Goal: Communication & Community: Participate in discussion

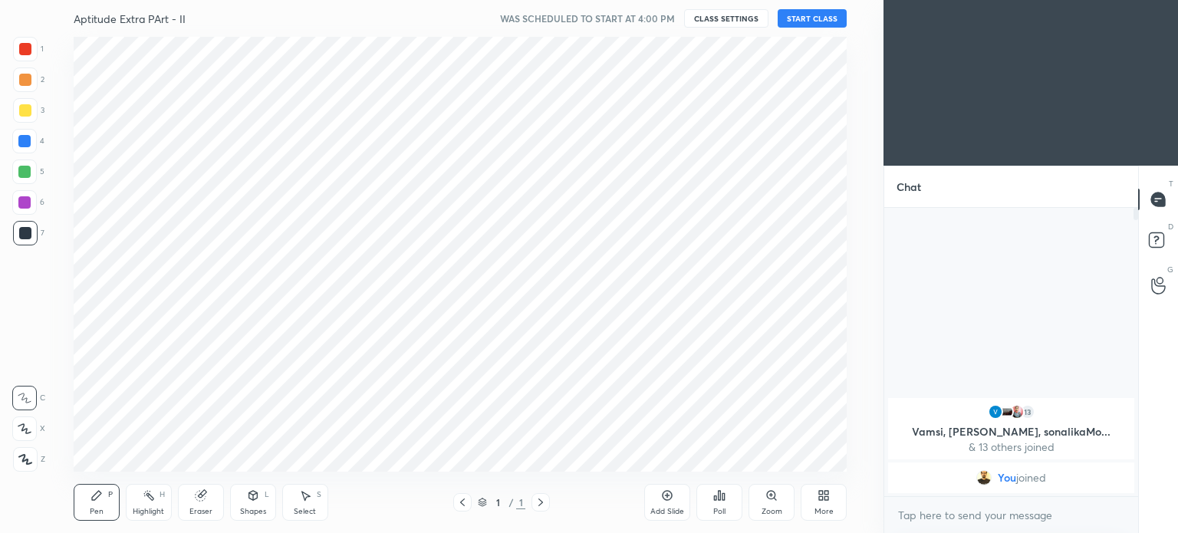
scroll to position [76242, 75855]
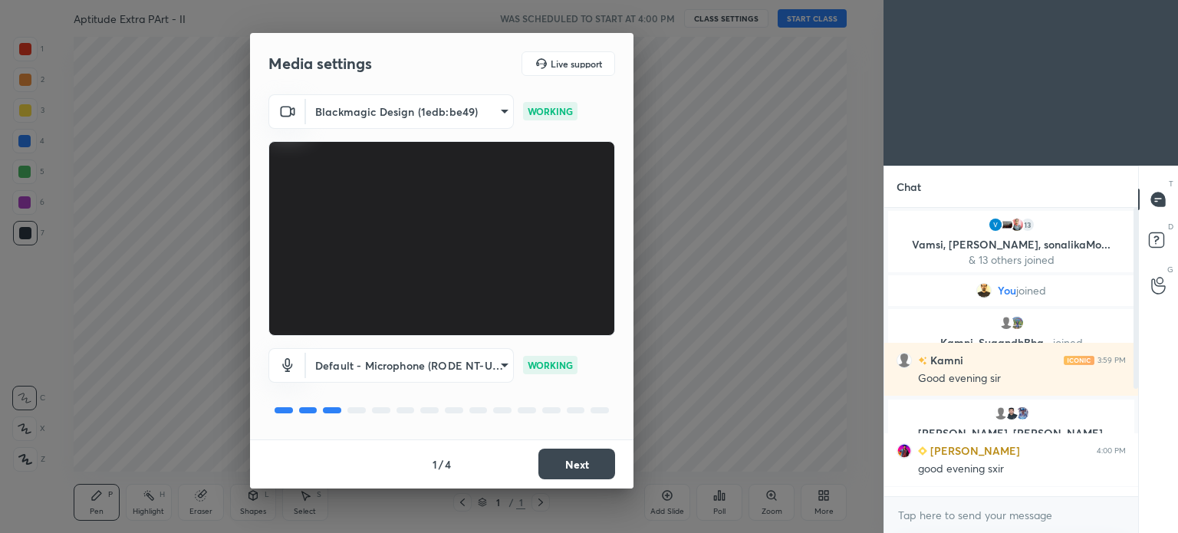
click at [574, 449] on button "Next" at bounding box center [576, 464] width 77 height 31
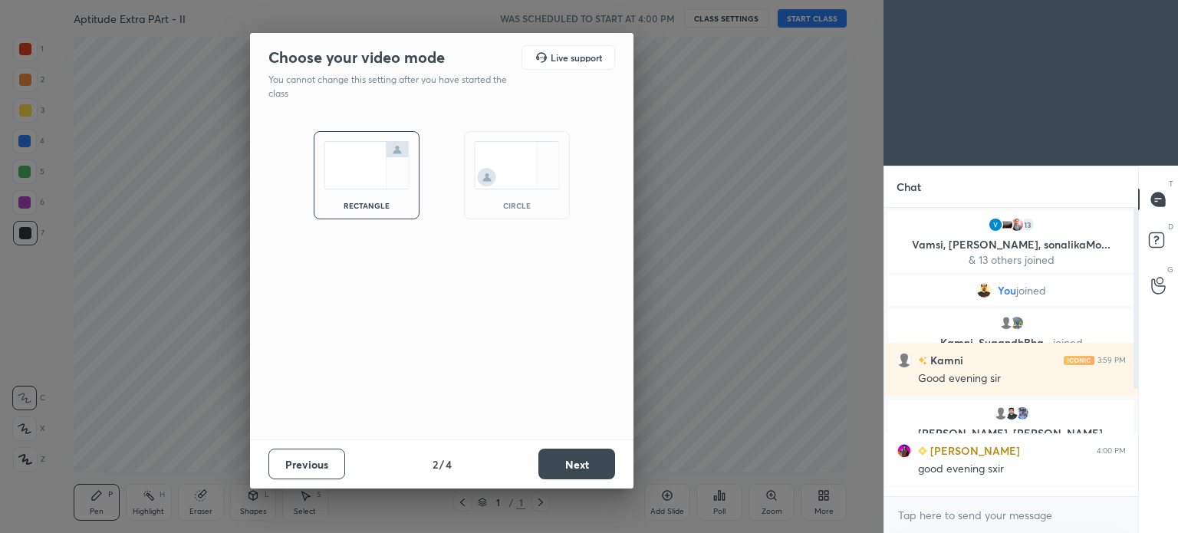
click at [574, 449] on button "Next" at bounding box center [576, 464] width 77 height 31
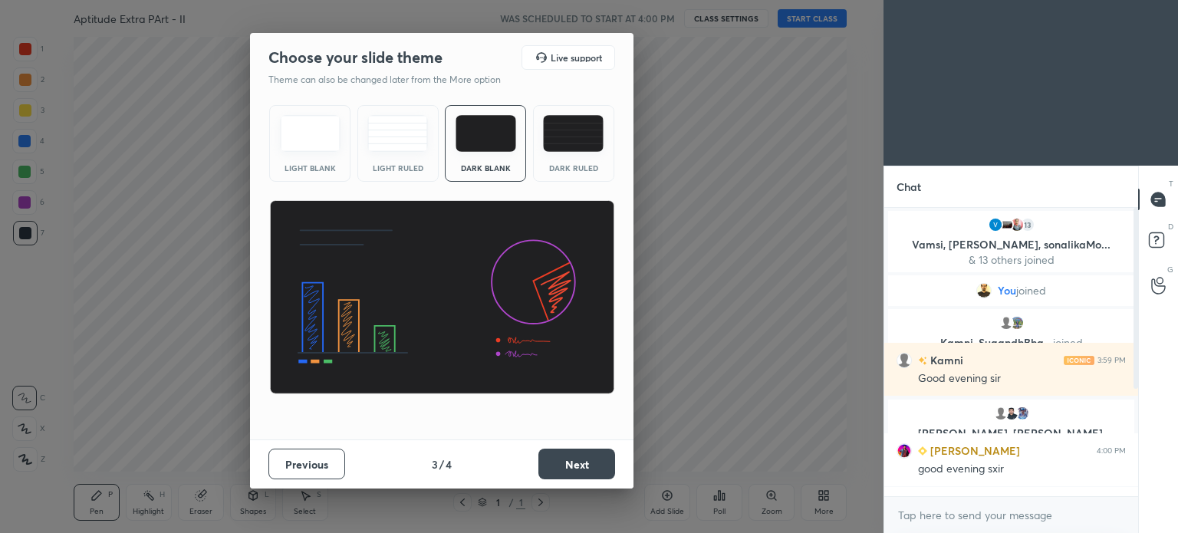
click at [574, 450] on button "Next" at bounding box center [576, 464] width 77 height 31
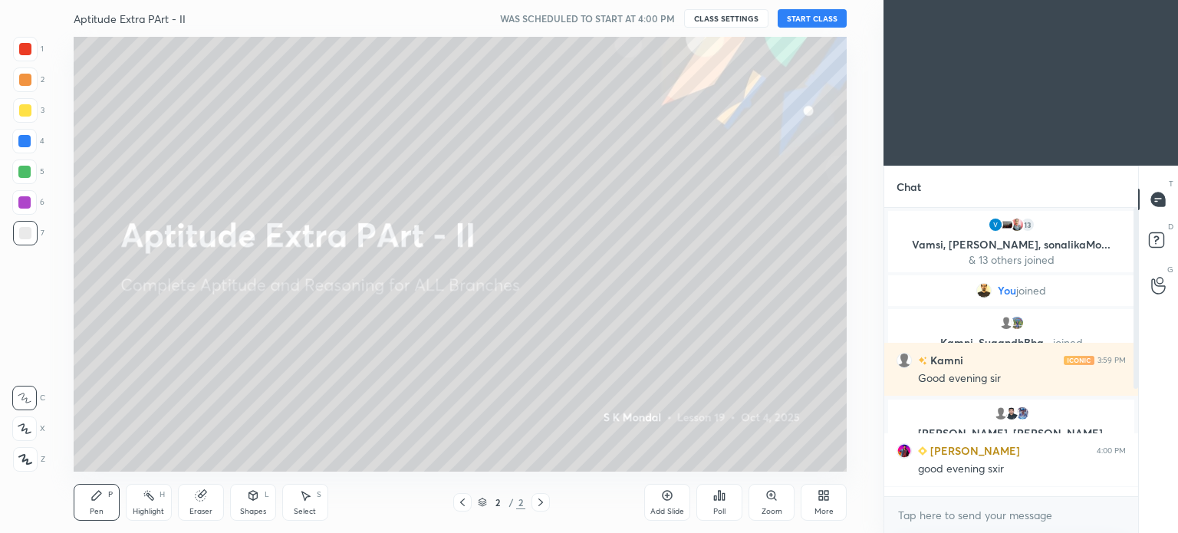
click at [802, 12] on button "START CLASS" at bounding box center [812, 18] width 69 height 18
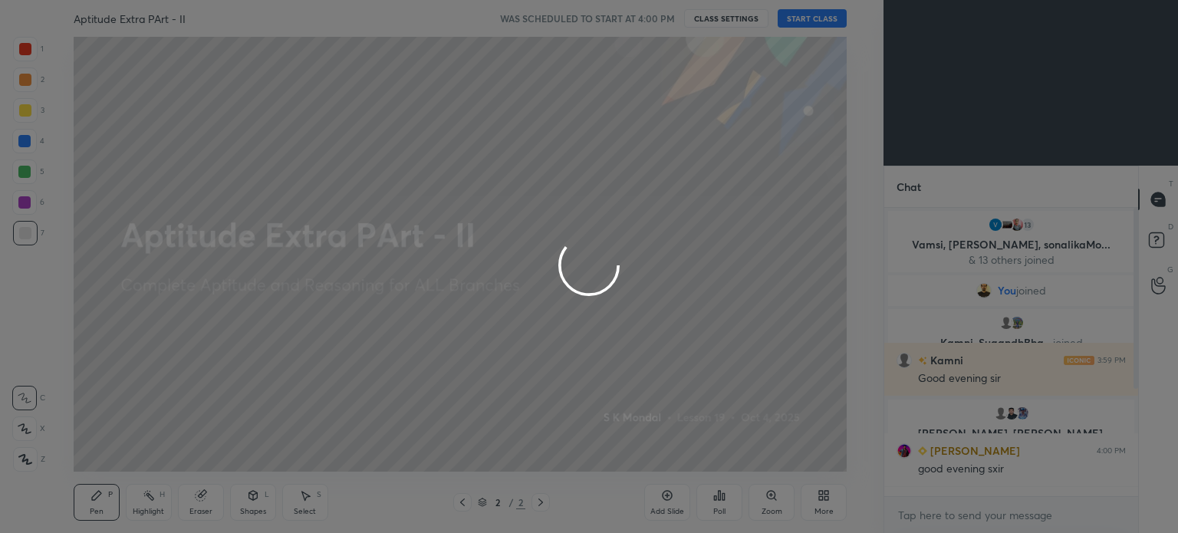
type textarea "x"
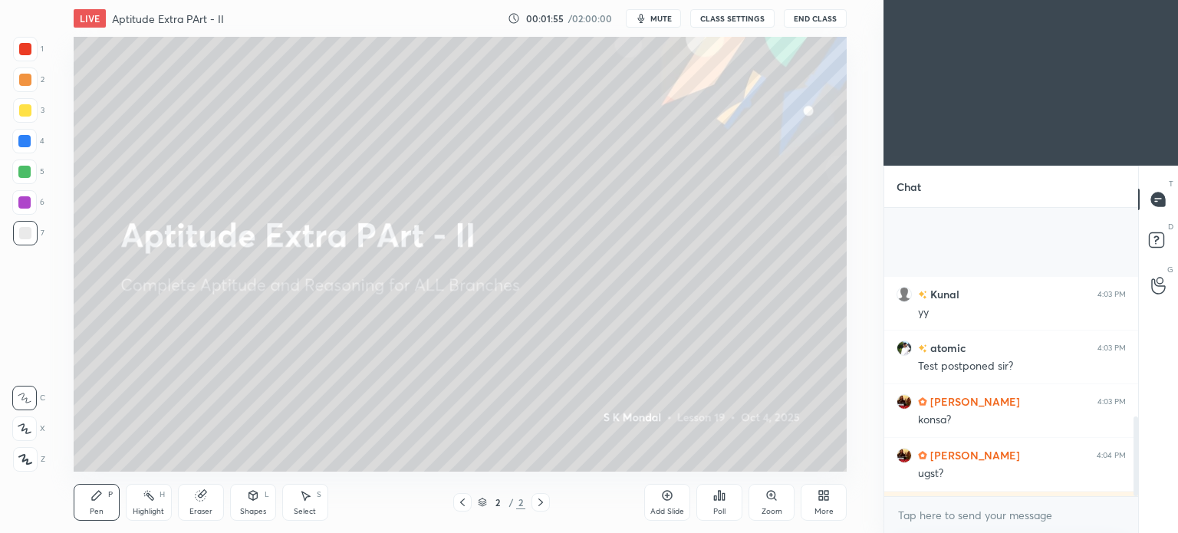
scroll to position [753, 0]
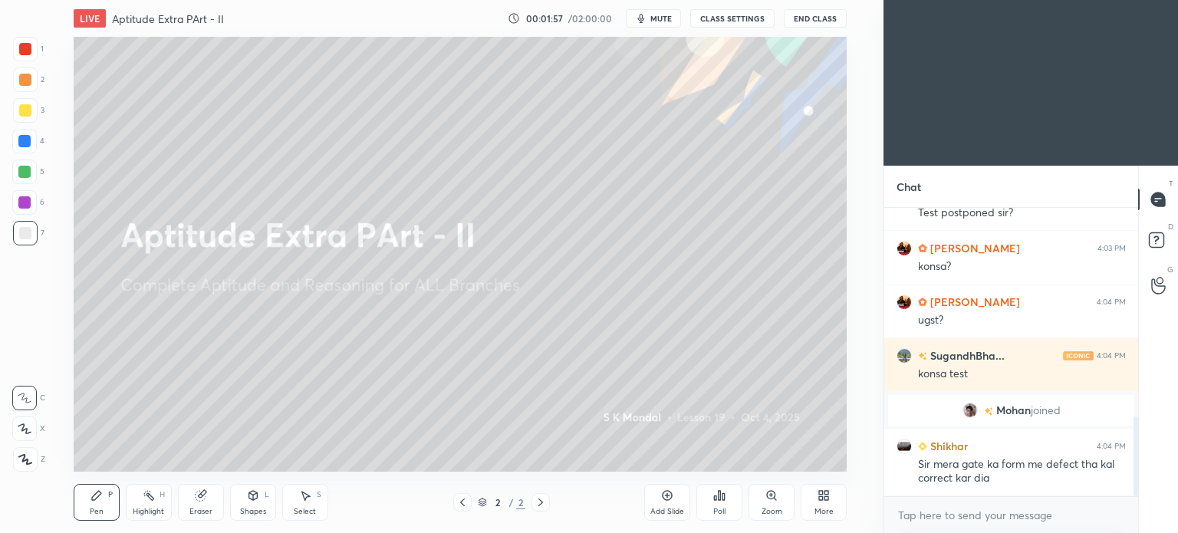
click at [466, 494] on div at bounding box center [462, 502] width 18 height 18
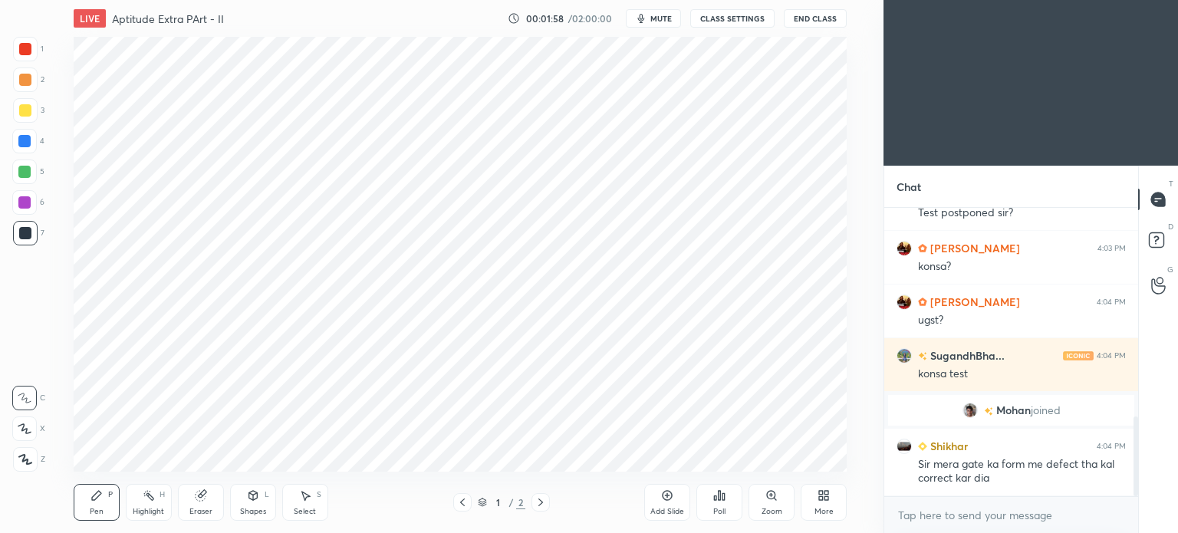
click at [826, 497] on icon at bounding box center [827, 498] width 4 height 4
click at [734, 340] on icon at bounding box center [736, 334] width 9 height 9
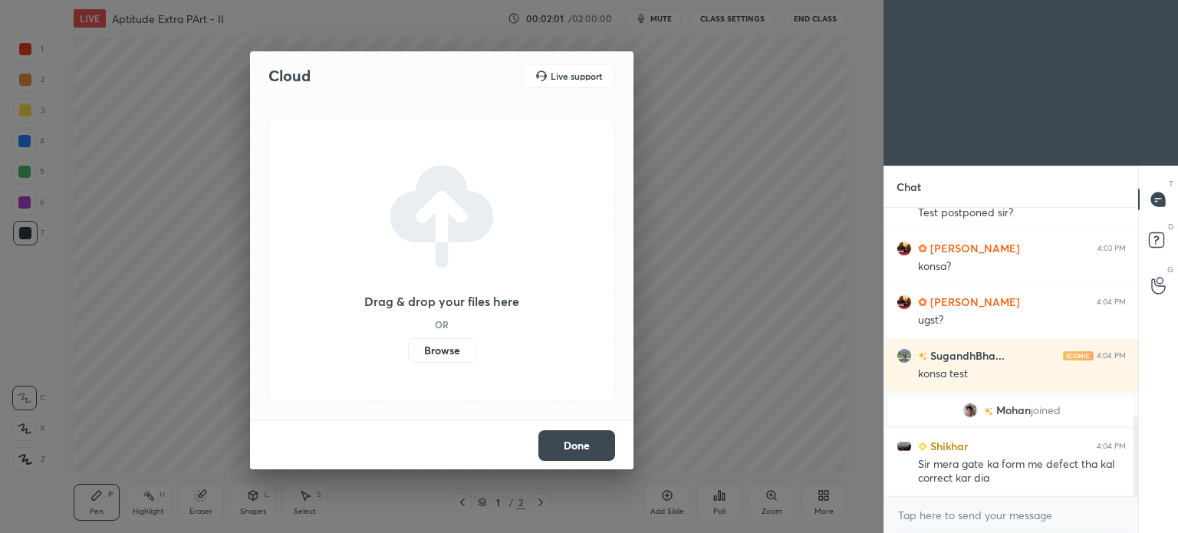
click at [444, 351] on label "Browse" at bounding box center [442, 350] width 68 height 25
click at [408, 351] on input "Browse" at bounding box center [408, 350] width 0 height 25
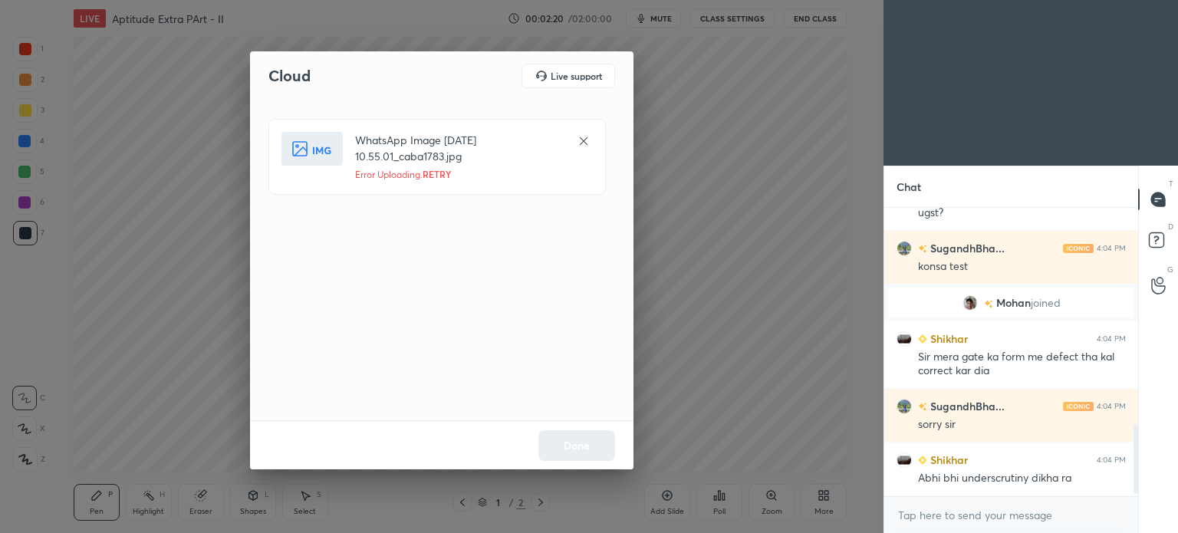
scroll to position [897, 0]
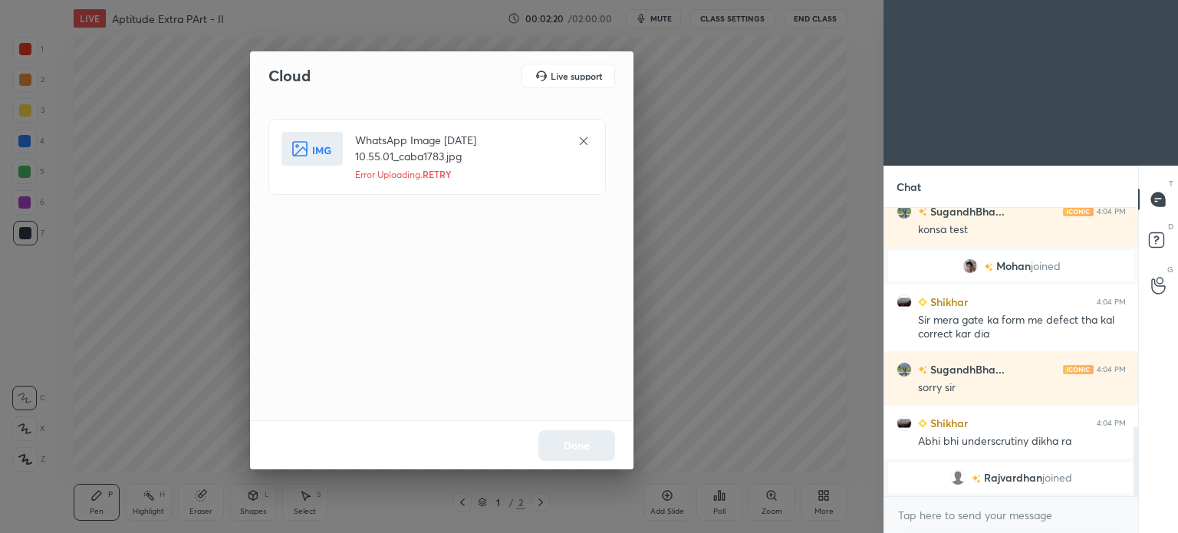
click at [580, 138] on icon at bounding box center [583, 141] width 12 height 12
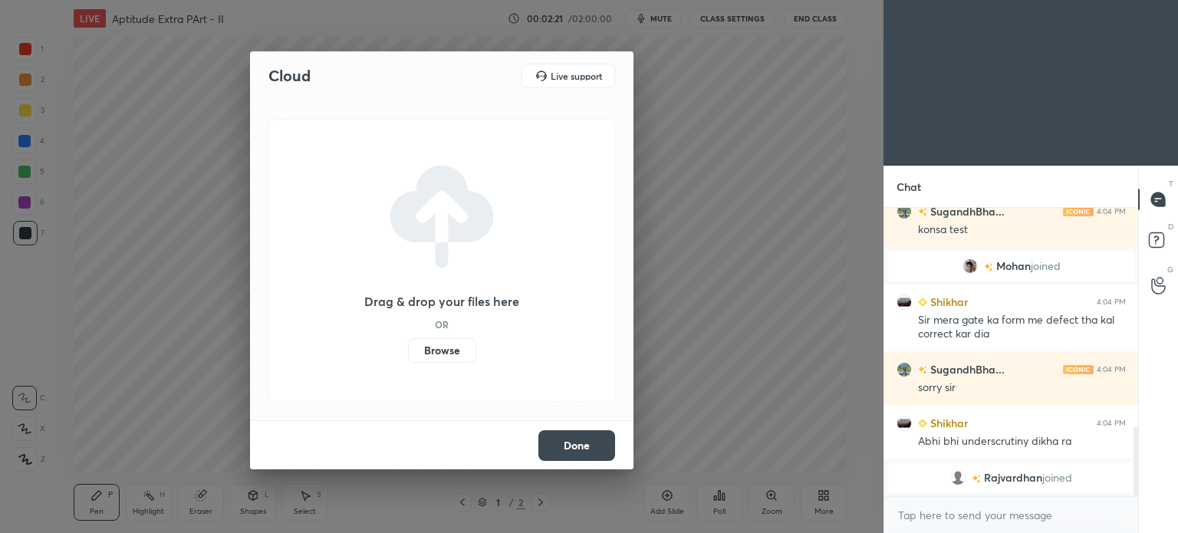
click at [453, 350] on label "Browse" at bounding box center [442, 350] width 68 height 25
click at [408, 350] on input "Browse" at bounding box center [408, 350] width 0 height 25
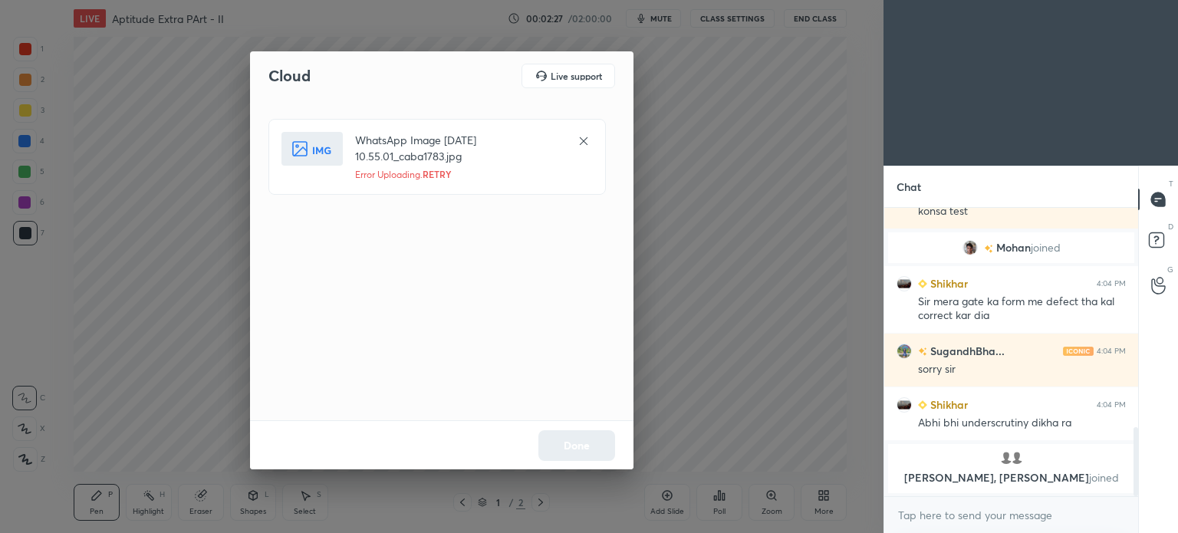
click at [583, 142] on icon at bounding box center [583, 141] width 12 height 12
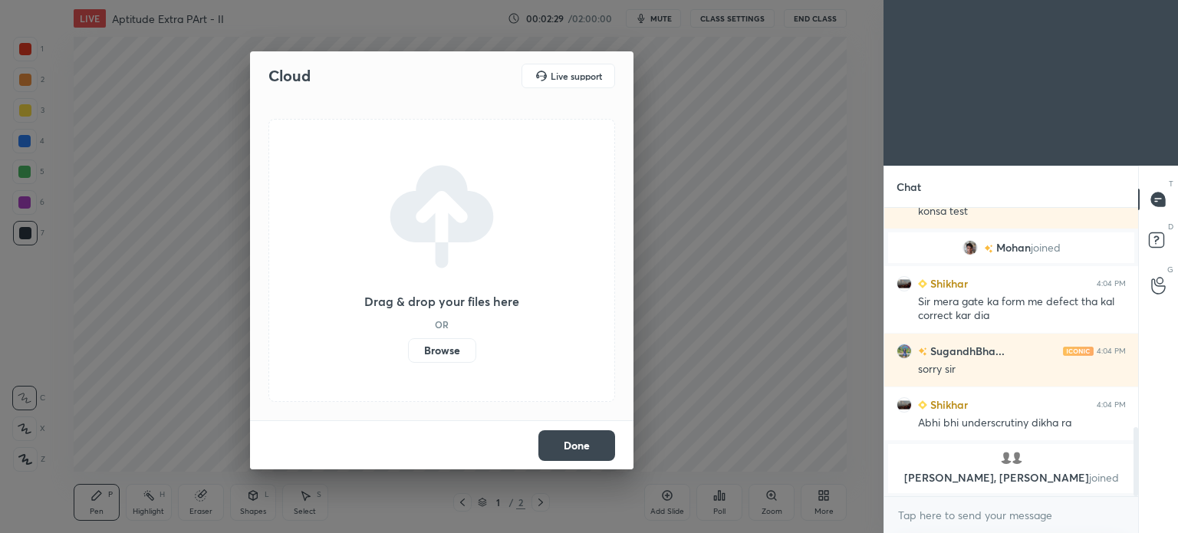
click at [576, 445] on button "Done" at bounding box center [576, 445] width 77 height 31
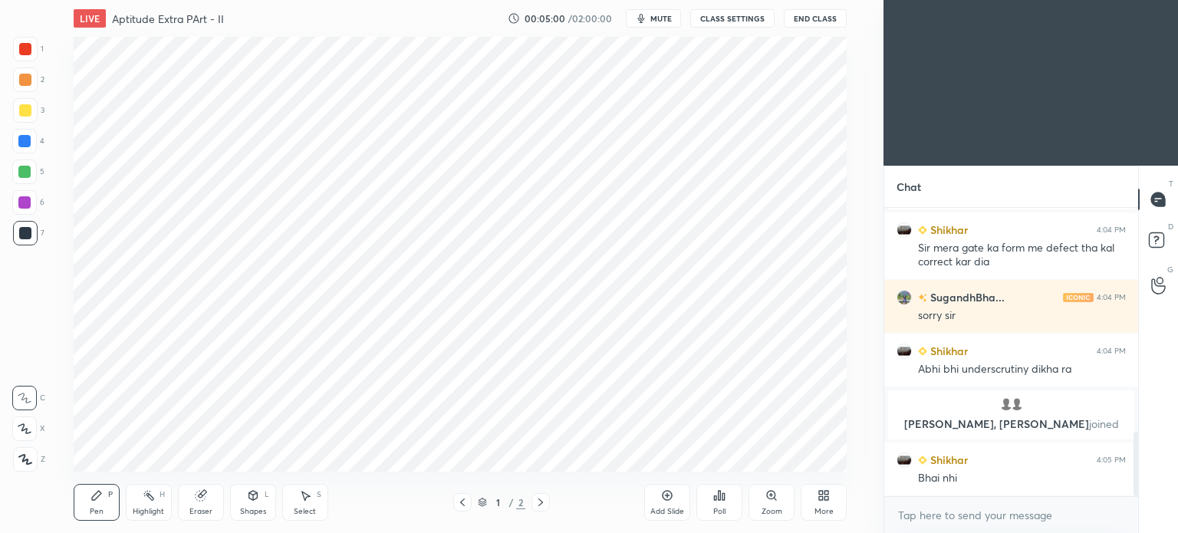
scroll to position [1006, 0]
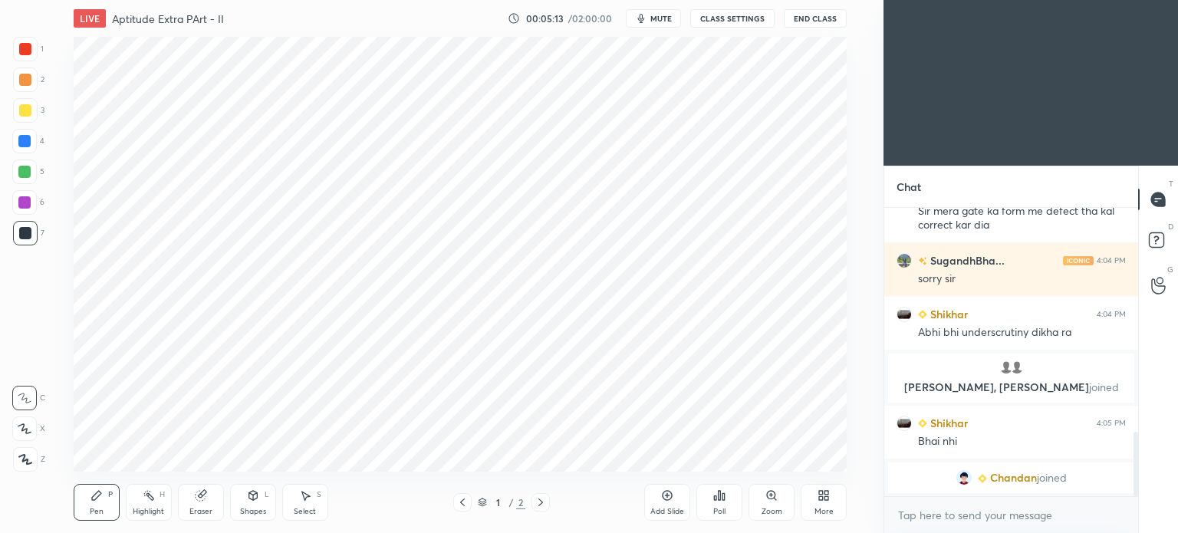
click at [466, 495] on div at bounding box center [462, 502] width 18 height 18
click at [825, 508] on div "More" at bounding box center [823, 512] width 19 height 8
click at [728, 354] on div "Upload File" at bounding box center [737, 351] width 40 height 8
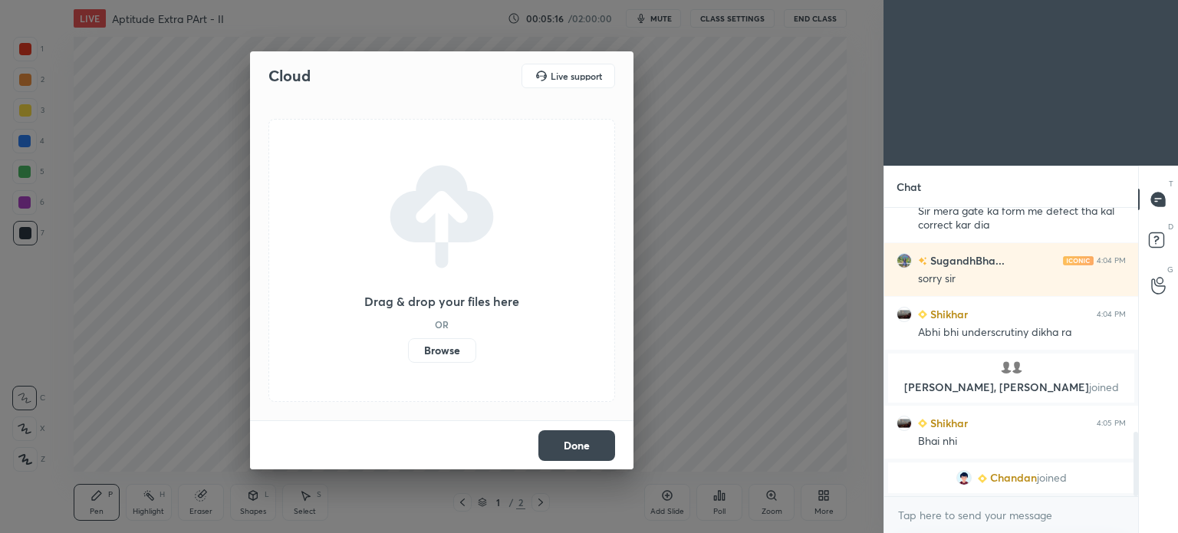
click at [447, 349] on label "Browse" at bounding box center [442, 350] width 68 height 25
click at [408, 349] on input "Browse" at bounding box center [408, 350] width 0 height 25
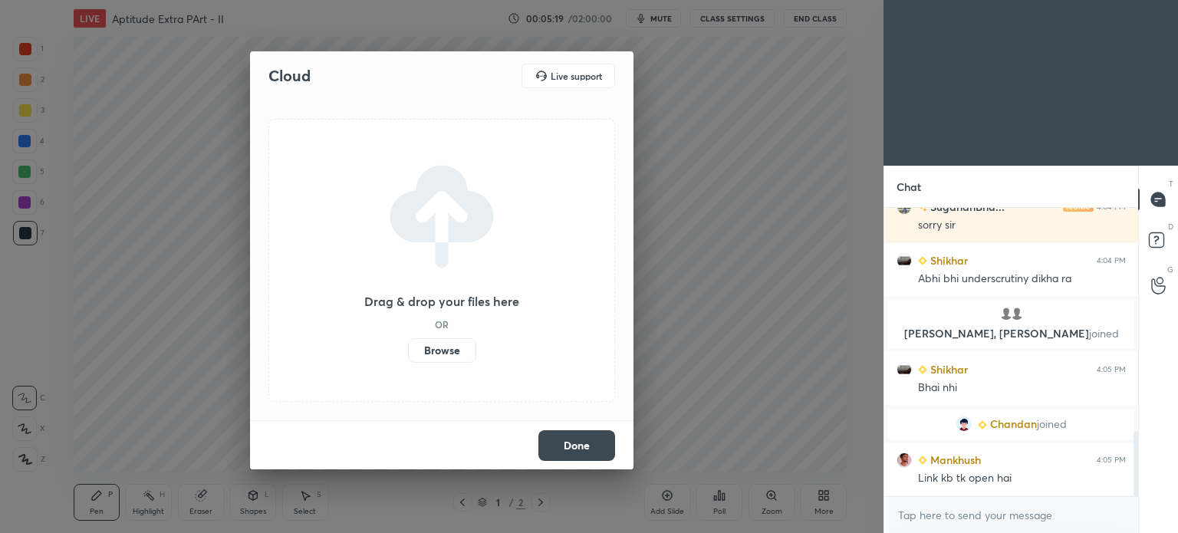
scroll to position [1043, 0]
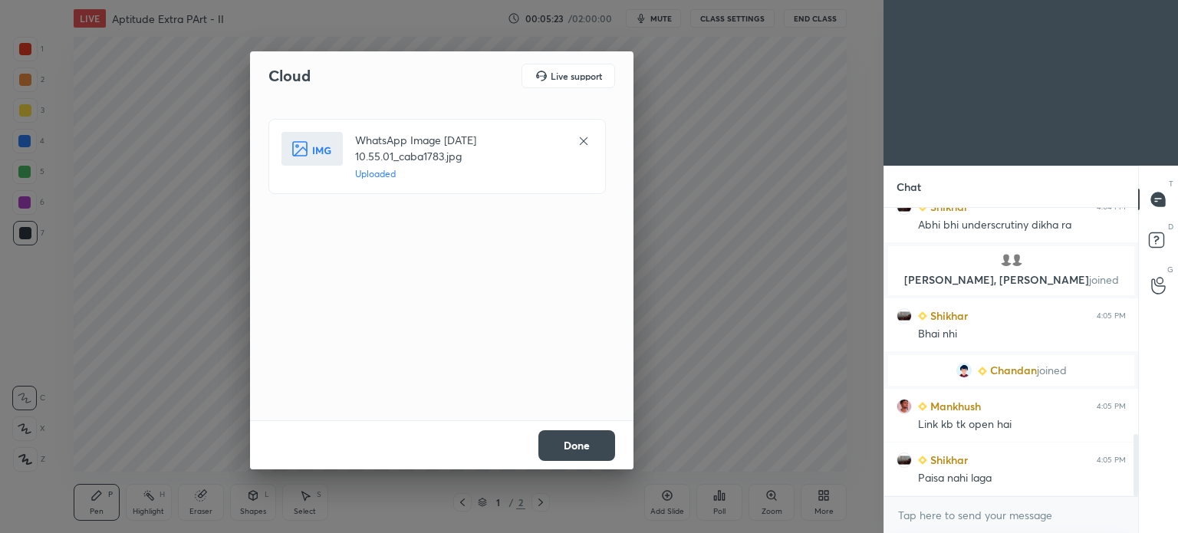
click at [587, 444] on button "Done" at bounding box center [576, 445] width 77 height 31
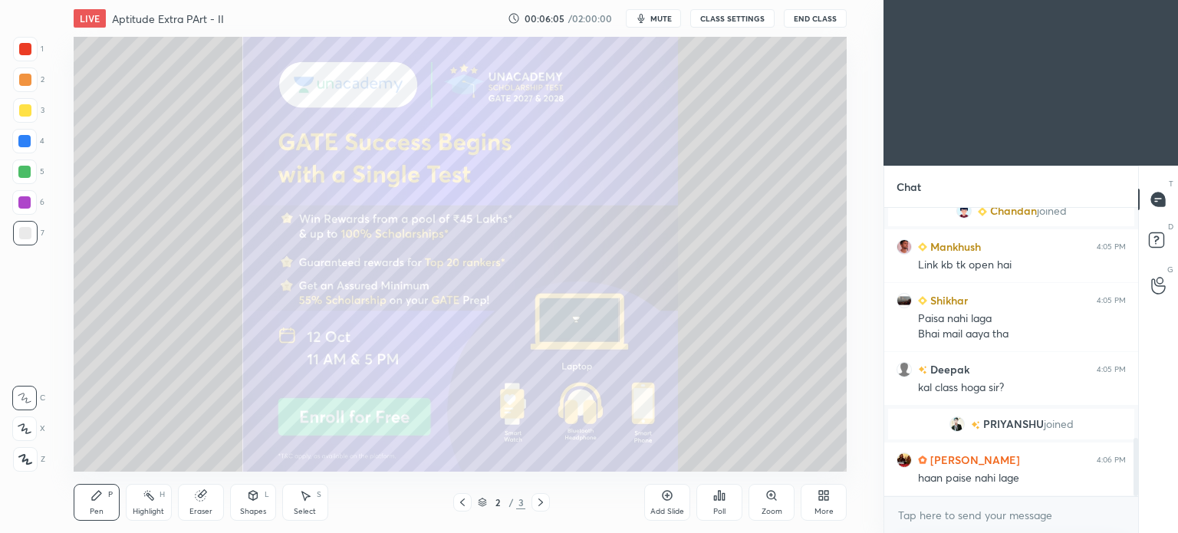
scroll to position [1195, 0]
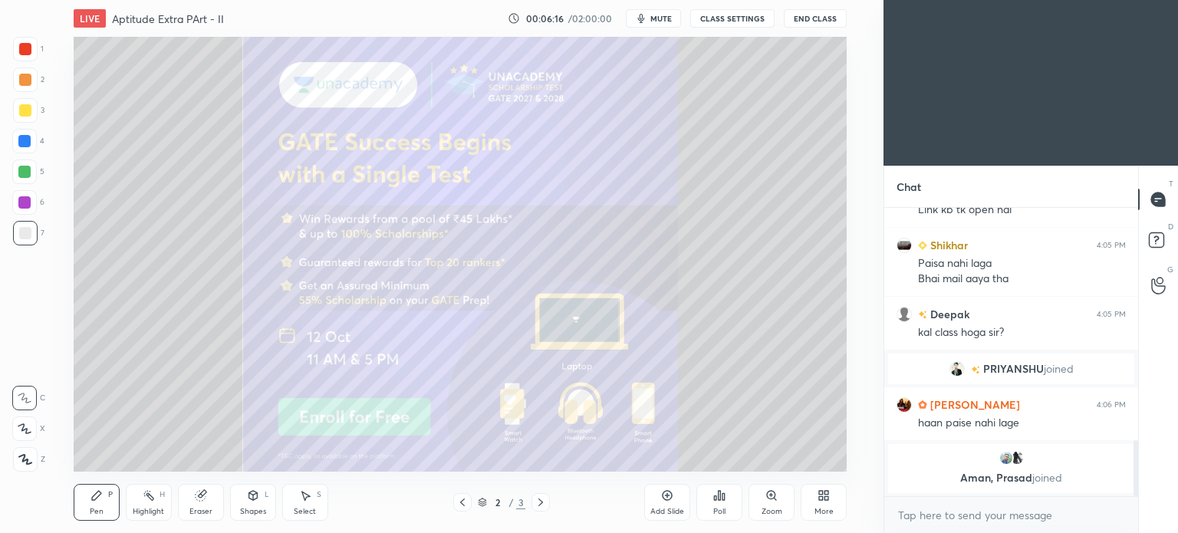
click at [547, 499] on div at bounding box center [540, 502] width 18 height 18
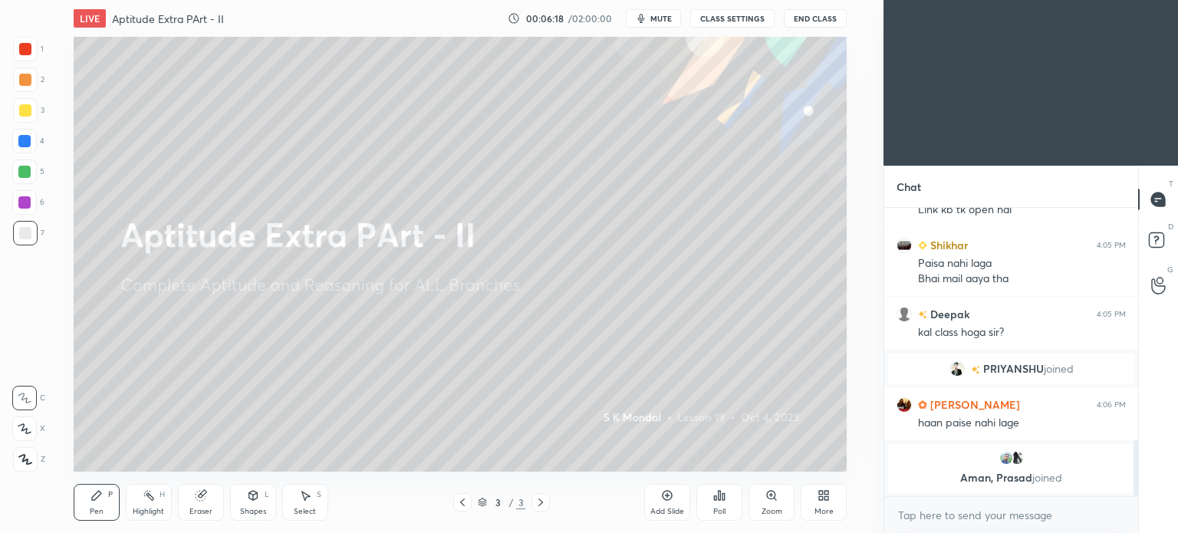
click at [465, 501] on icon at bounding box center [462, 502] width 12 height 12
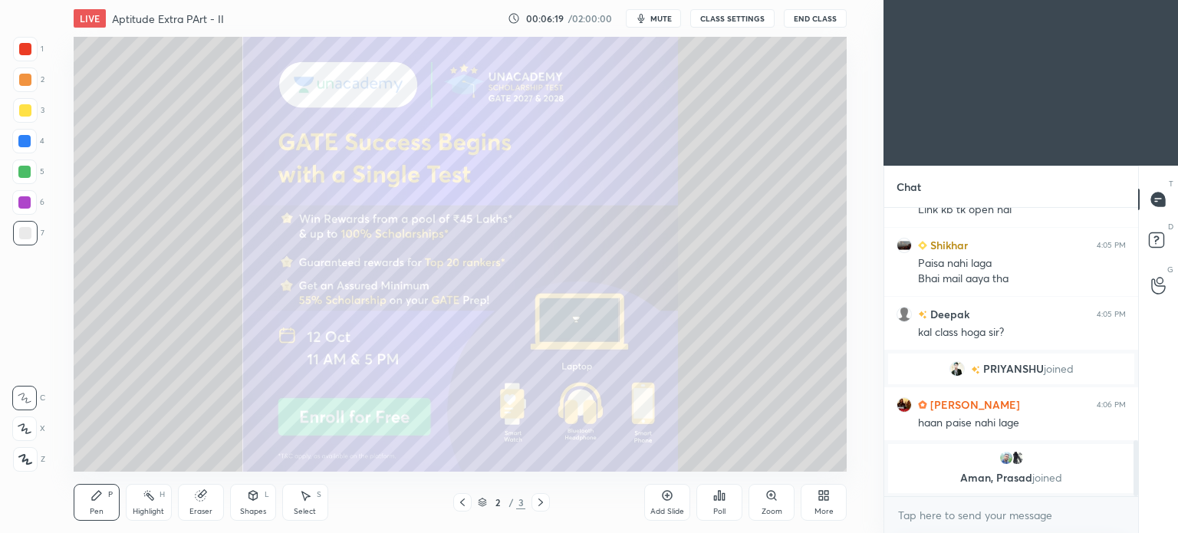
click at [819, 503] on div "More" at bounding box center [824, 502] width 46 height 37
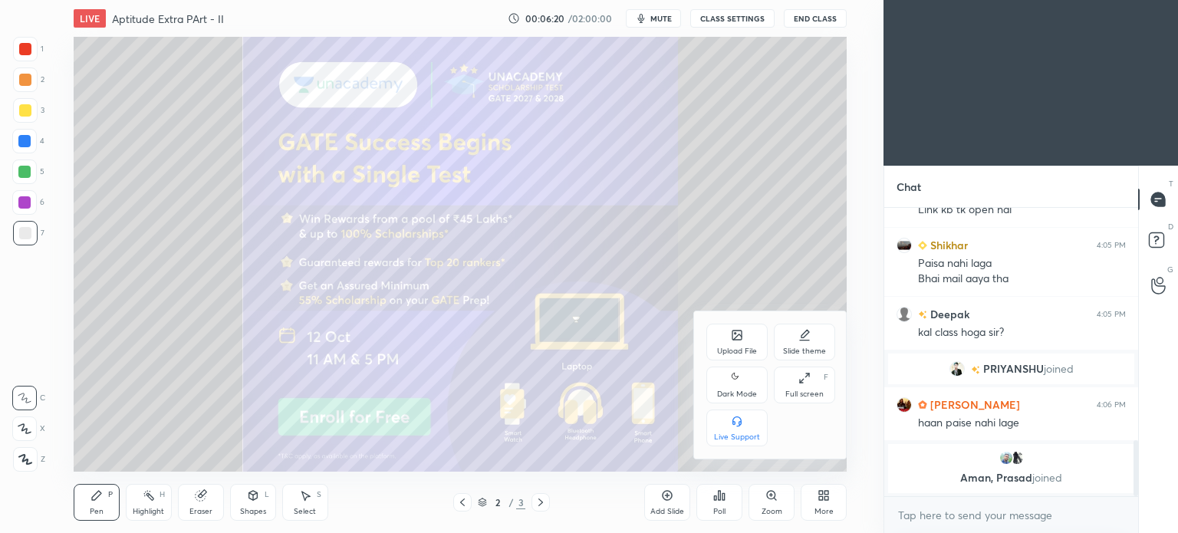
click at [561, 272] on div at bounding box center [589, 266] width 1178 height 533
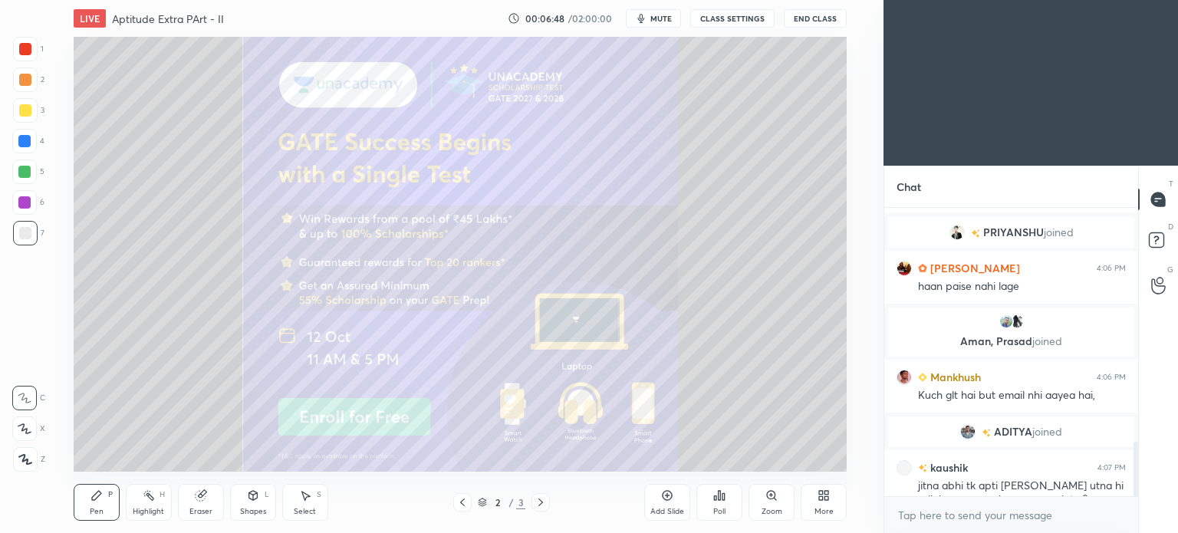
scroll to position [1231, 0]
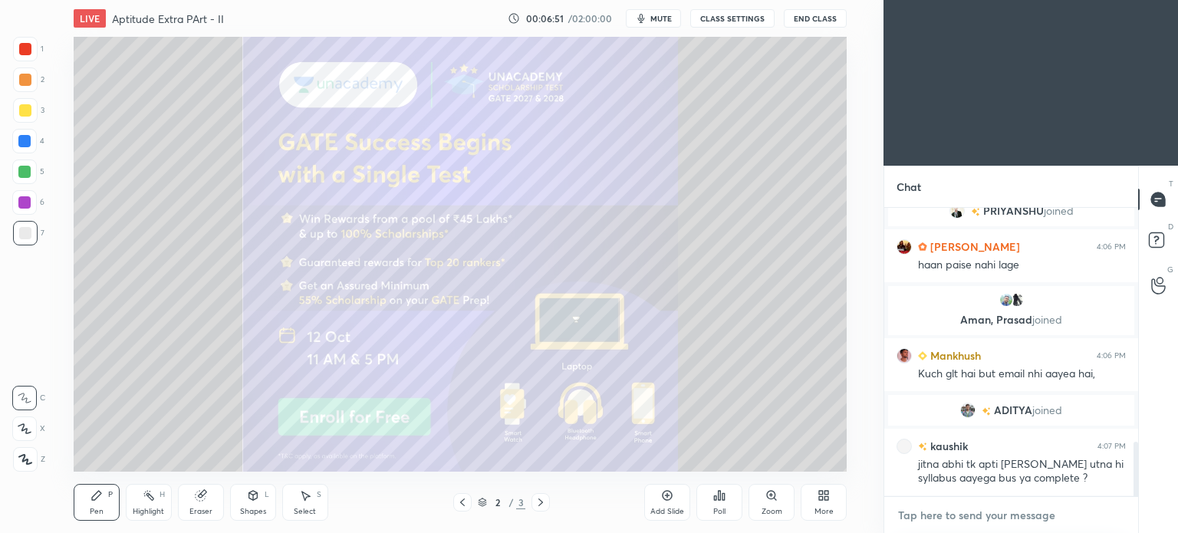
type textarea "x"
click at [964, 514] on textarea at bounding box center [1010, 515] width 229 height 25
paste textarea "https://unacademy.com/scholarship/UGST_GATE_MECH_OCT2025"
type textarea "https://unacademy.com/scholarship/UGST_GATE_MECH_OCT2025"
type textarea "x"
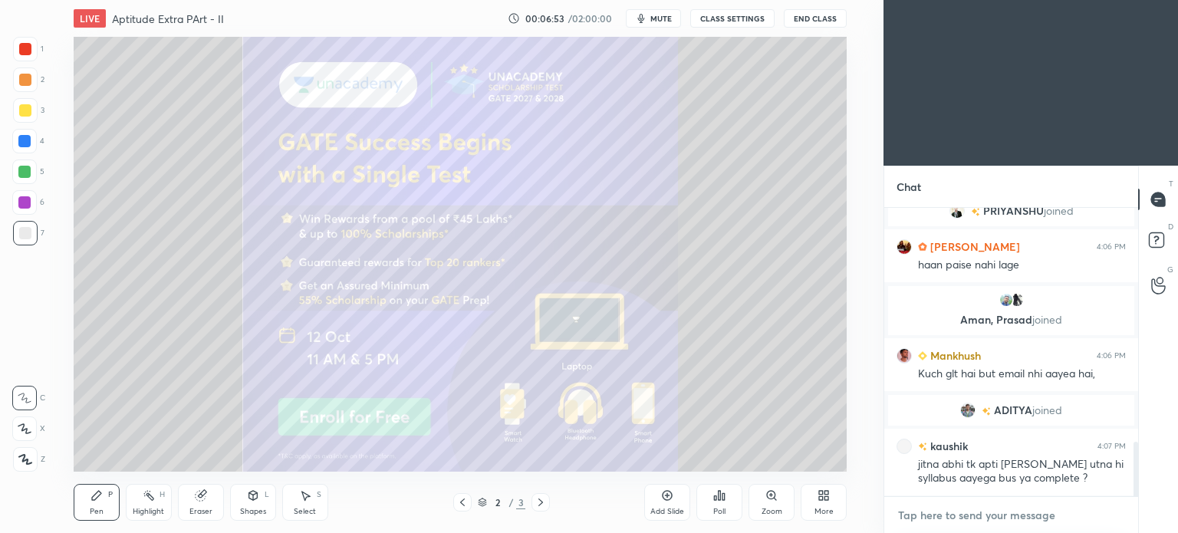
scroll to position [1331, 0]
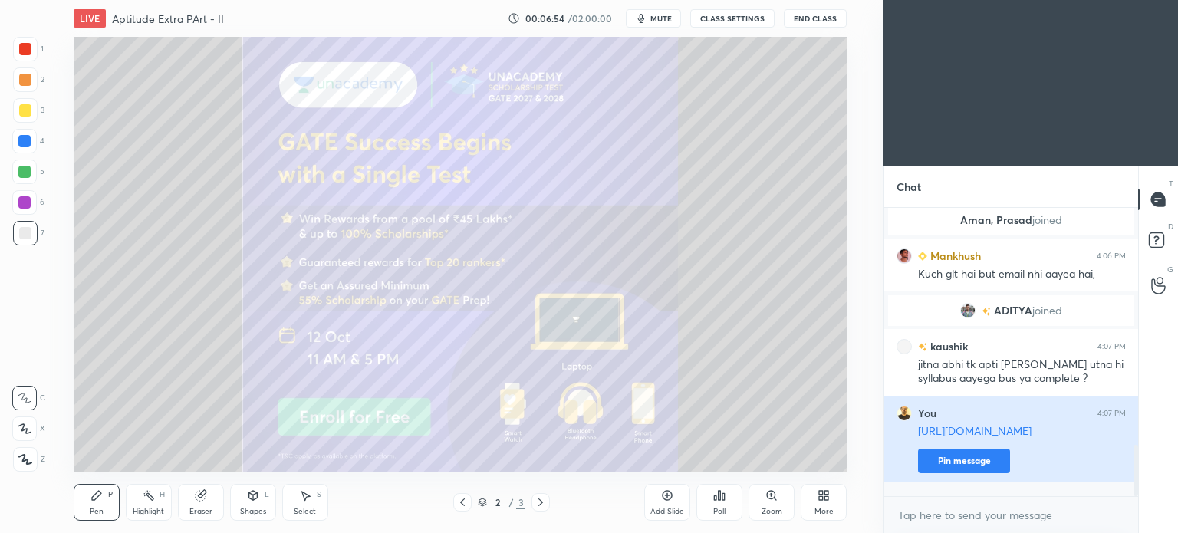
click at [996, 471] on button "Pin message" at bounding box center [964, 461] width 92 height 25
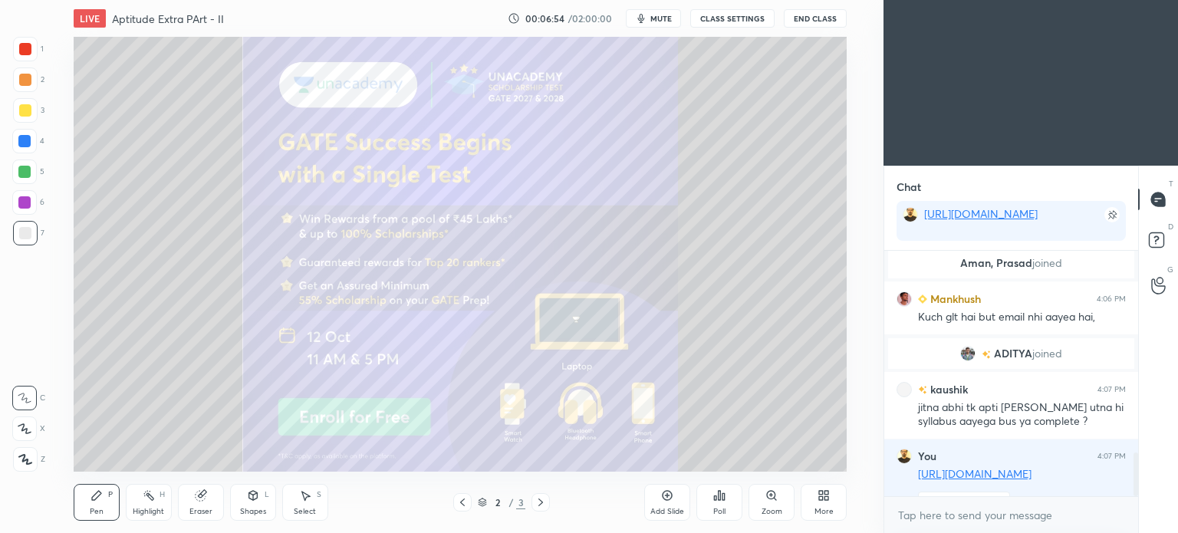
scroll to position [278, 249]
click at [457, 499] on icon at bounding box center [462, 502] width 12 height 12
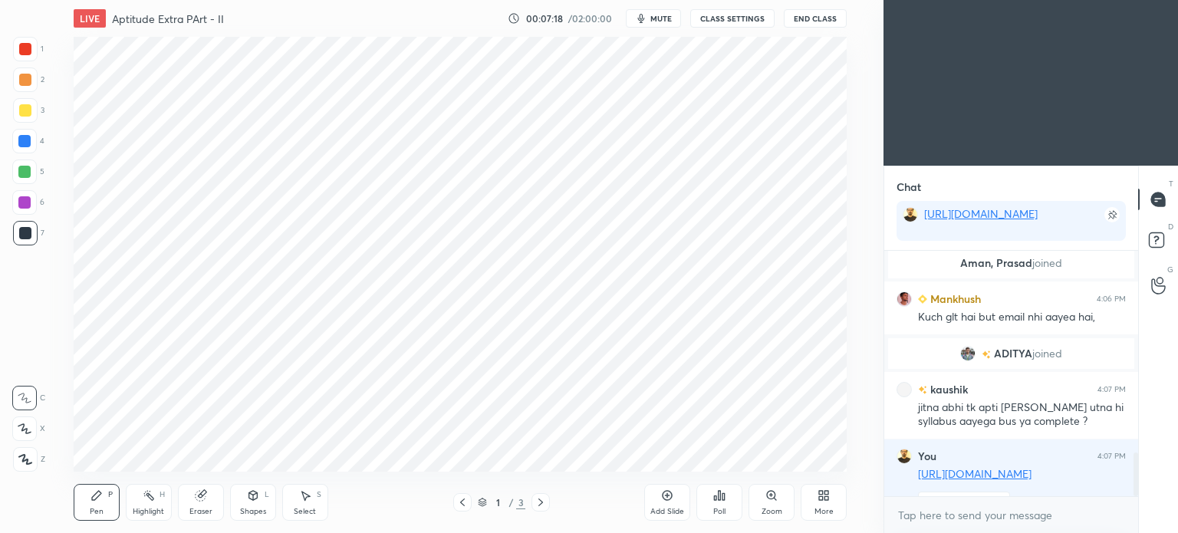
click at [834, 501] on div "More" at bounding box center [824, 502] width 46 height 37
click at [751, 343] on div "Upload File" at bounding box center [736, 342] width 61 height 37
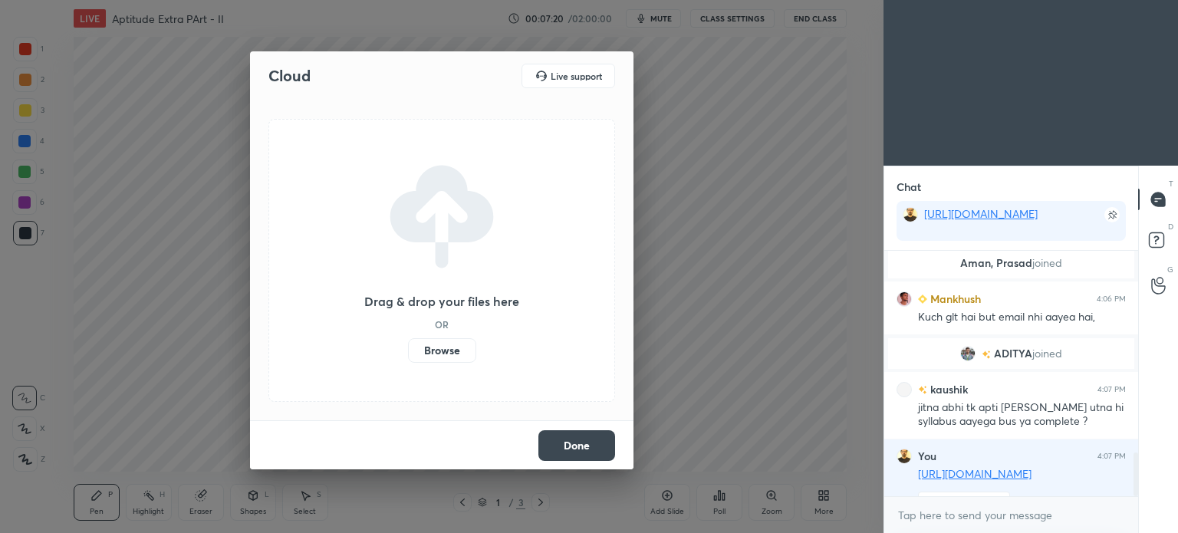
click at [442, 344] on label "Browse" at bounding box center [442, 350] width 68 height 25
click at [408, 344] on input "Browse" at bounding box center [408, 350] width 0 height 25
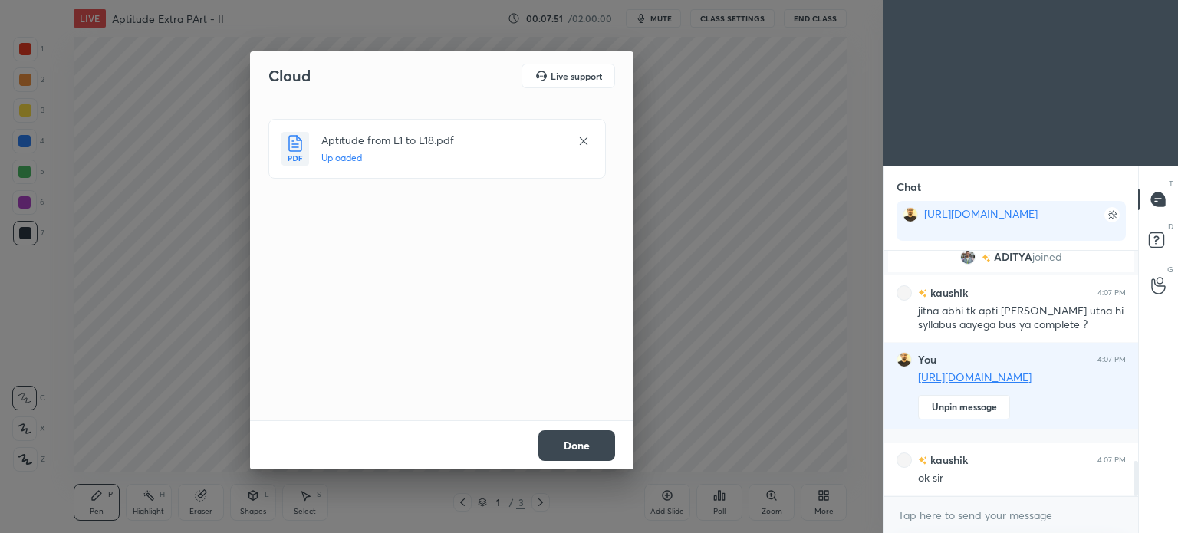
scroll to position [1465, 0]
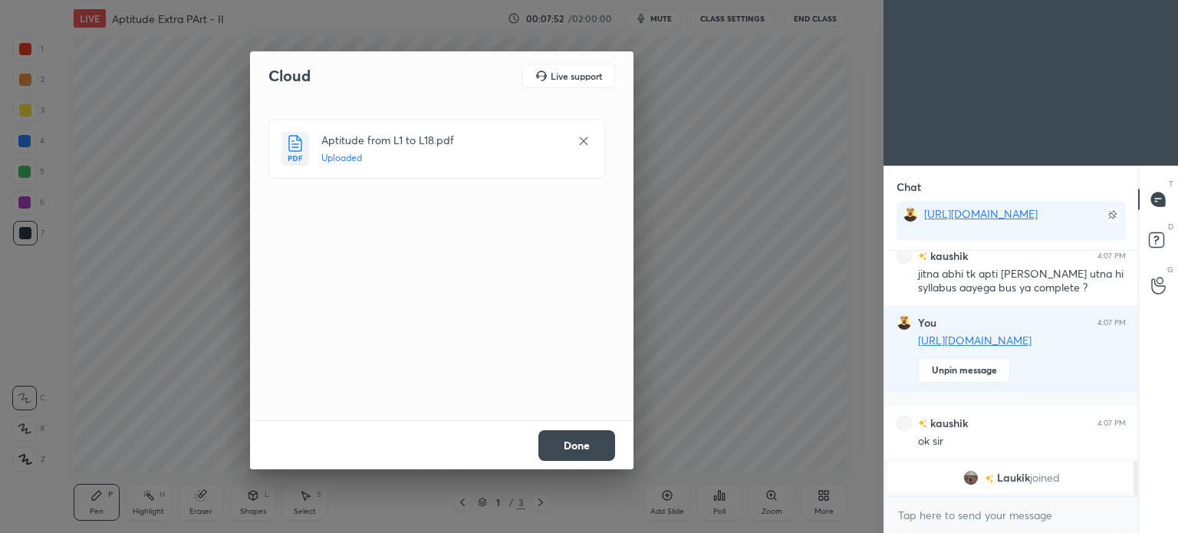
click at [580, 441] on button "Done" at bounding box center [576, 445] width 77 height 31
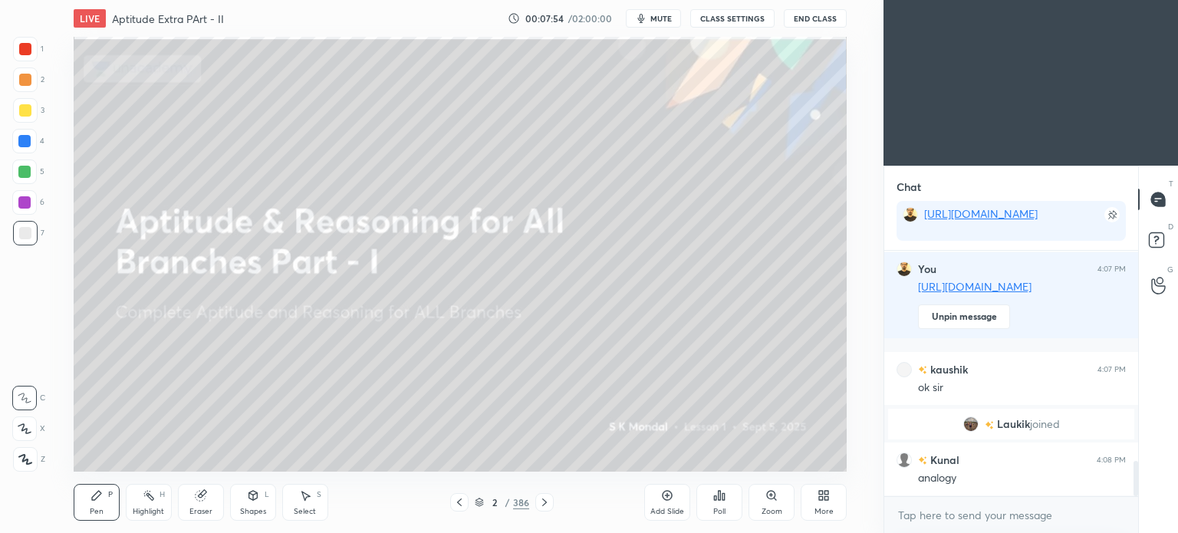
scroll to position [1445, 0]
click at [482, 495] on div "2 / 386" at bounding box center [502, 502] width 54 height 14
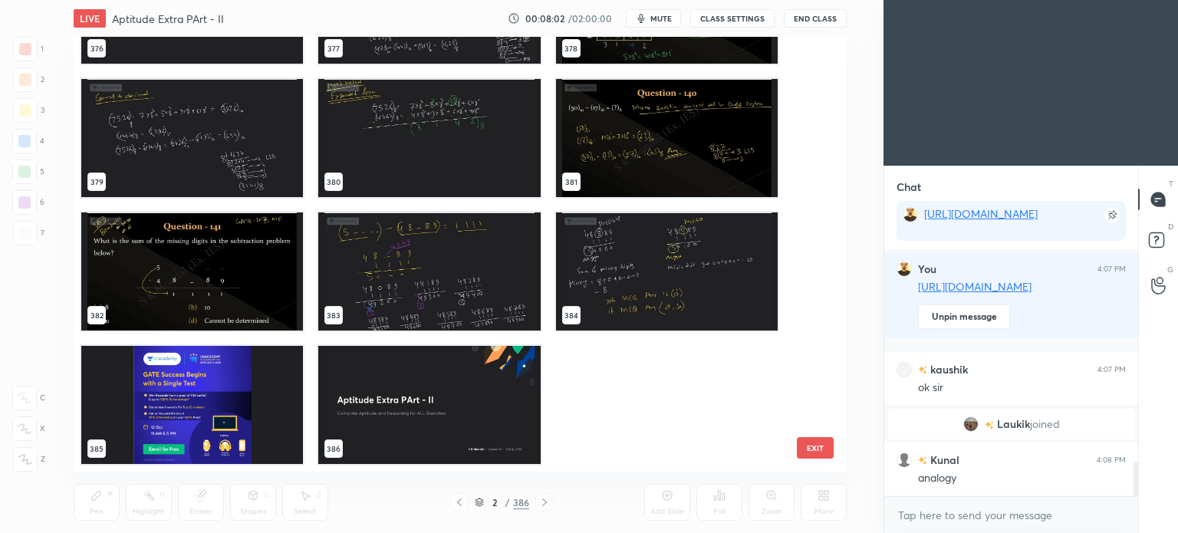
scroll to position [1498, 0]
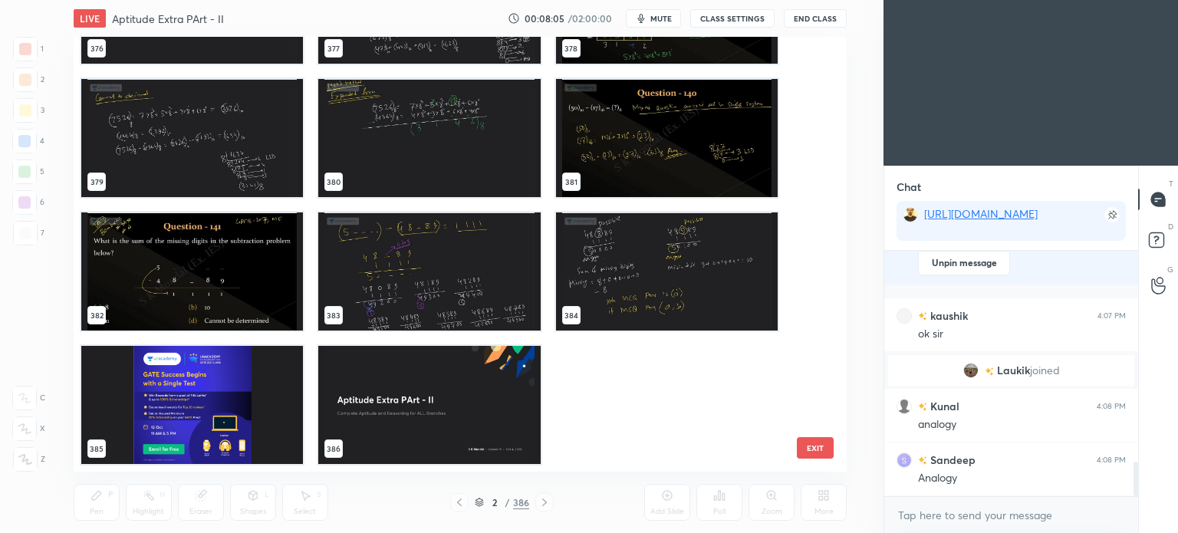
click at [406, 422] on img "grid" at bounding box center [429, 405] width 222 height 118
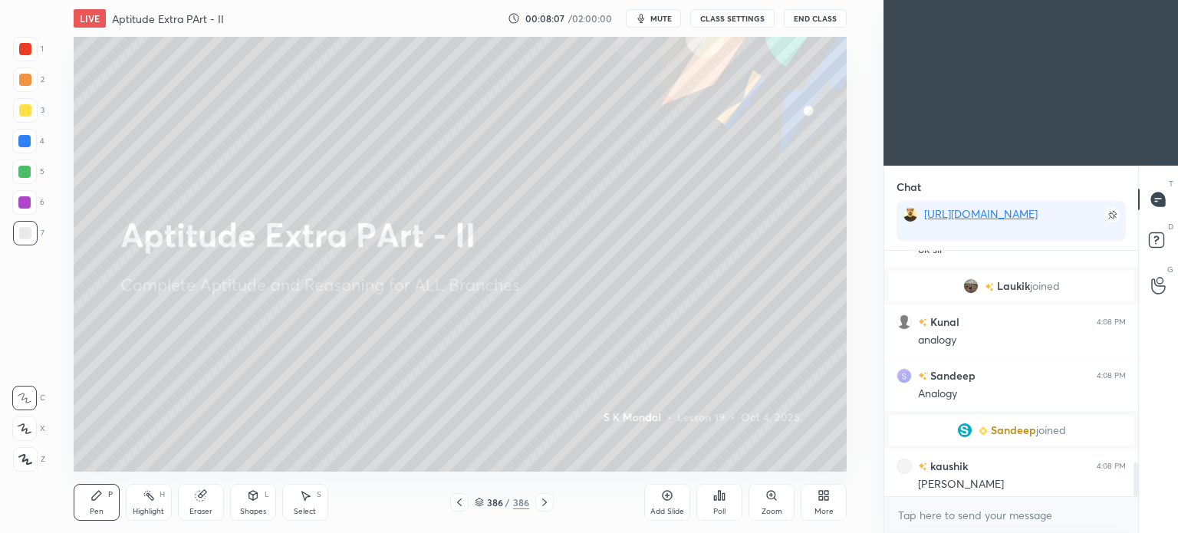
scroll to position [1541, 0]
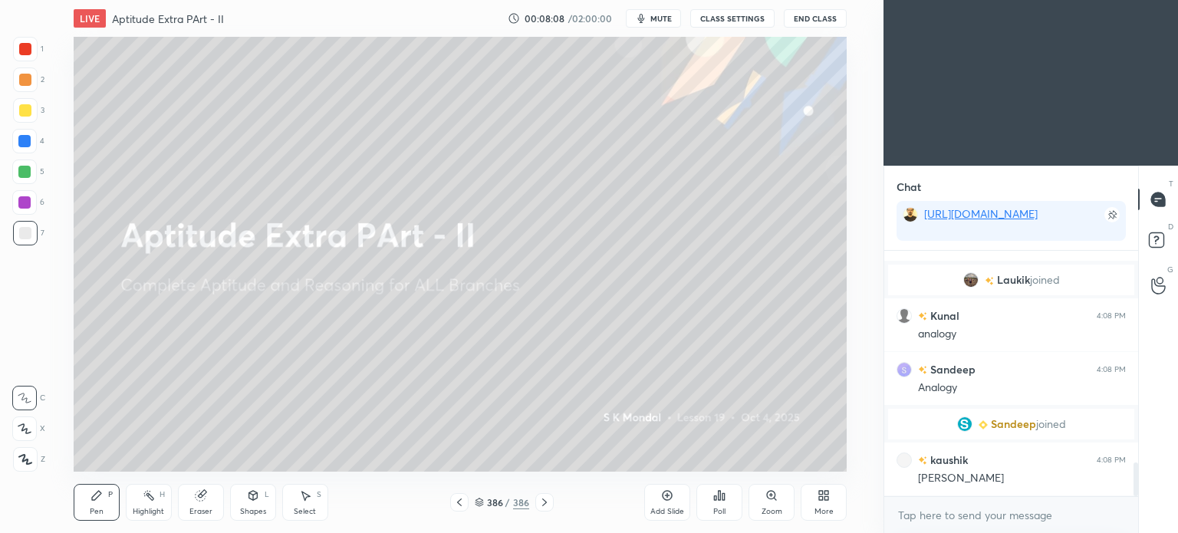
click at [826, 498] on icon at bounding box center [827, 498] width 4 height 4
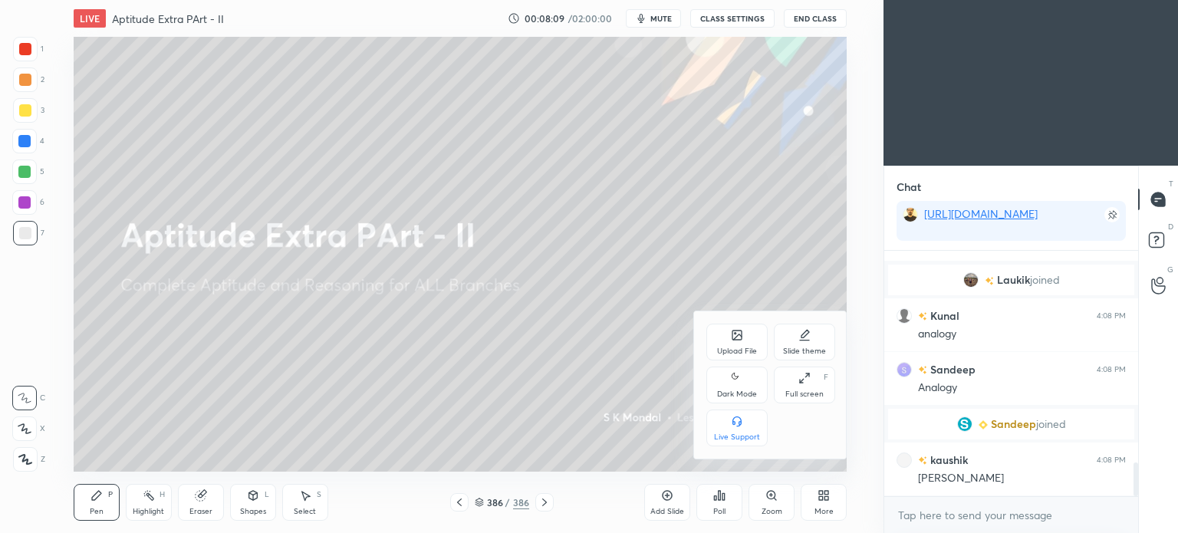
click at [725, 347] on div "Upload File" at bounding box center [737, 351] width 40 height 8
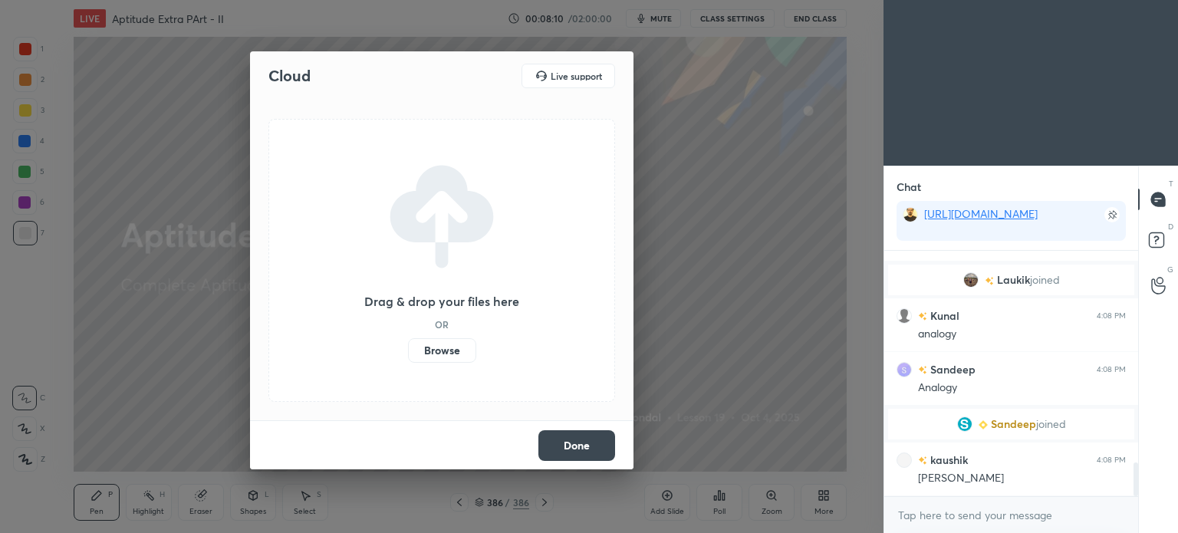
click at [441, 352] on label "Browse" at bounding box center [442, 350] width 68 height 25
click at [408, 352] on input "Browse" at bounding box center [408, 350] width 0 height 25
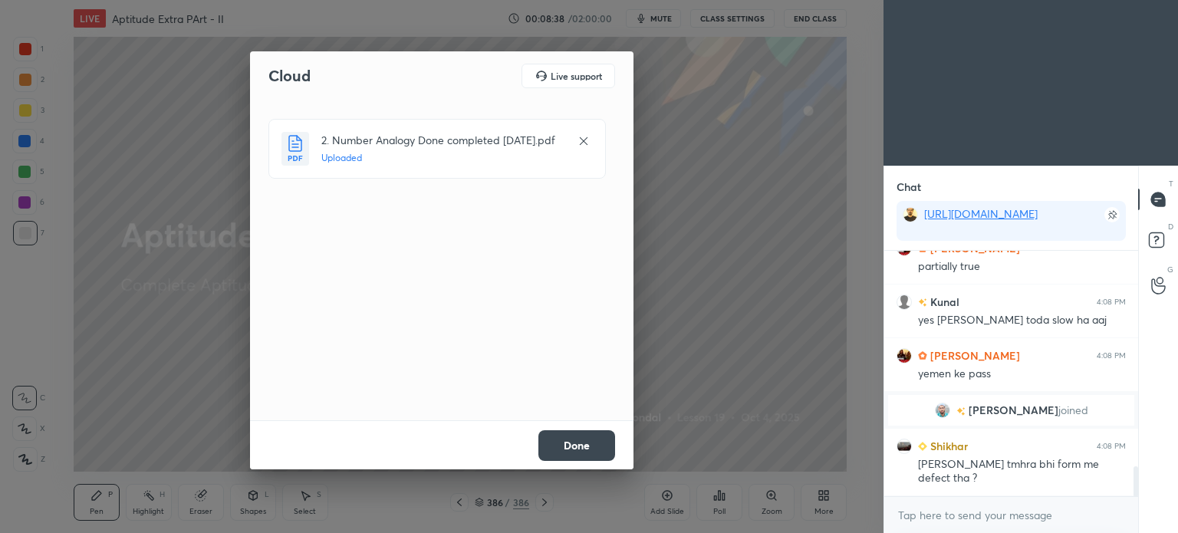
scroll to position [1816, 0]
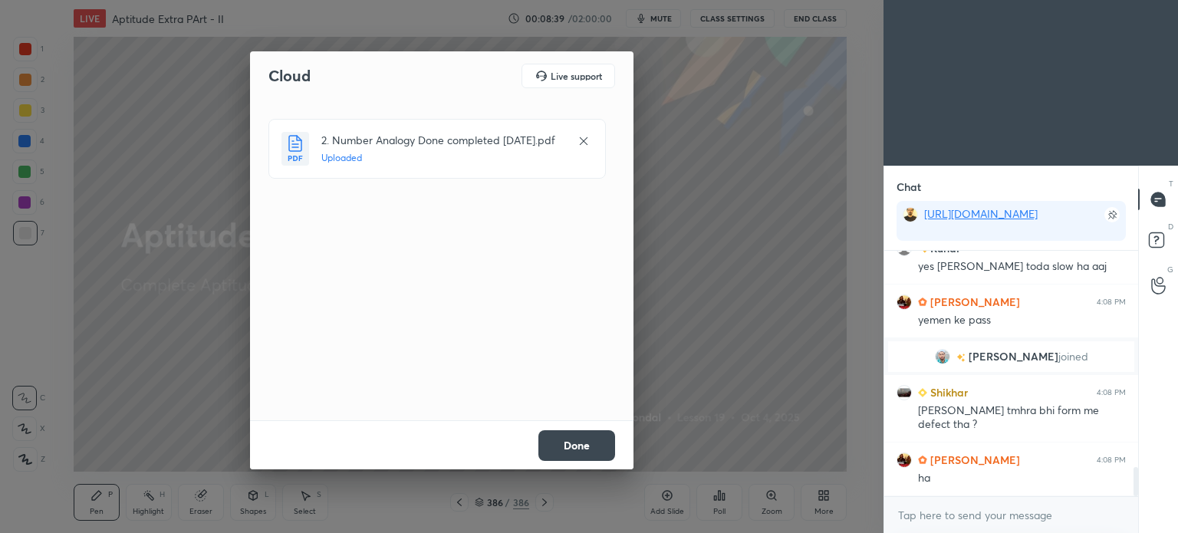
click at [569, 448] on button "Done" at bounding box center [576, 445] width 77 height 31
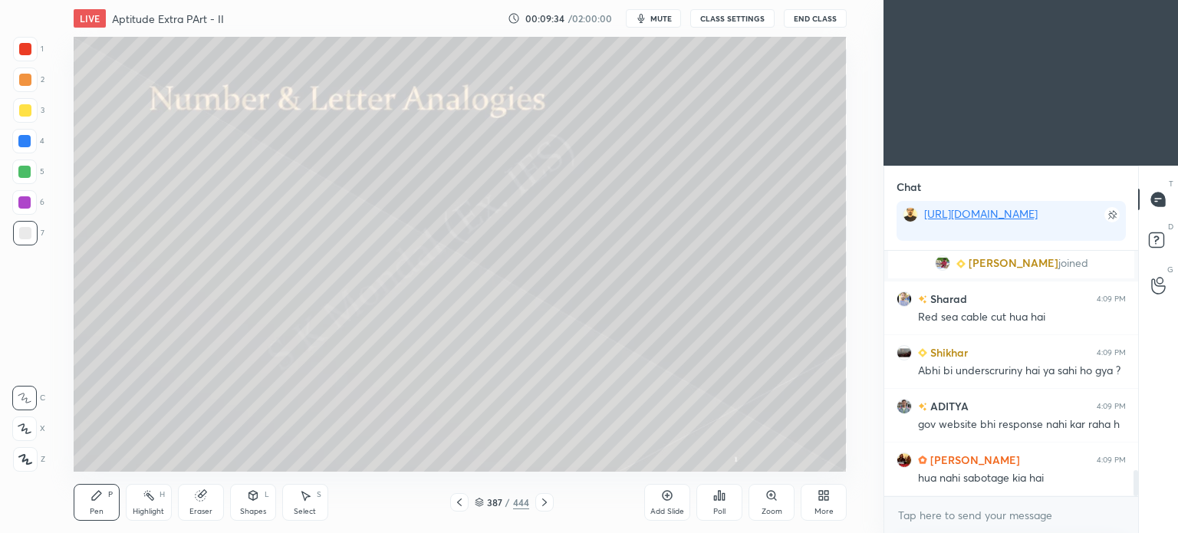
scroll to position [2107, 0]
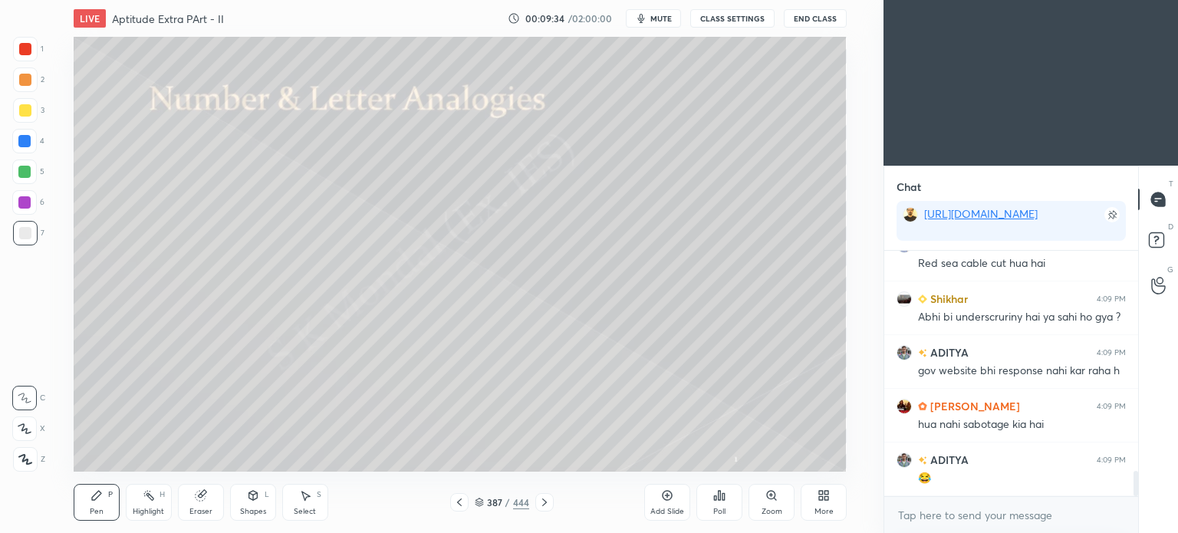
click at [825, 495] on icon at bounding box center [823, 495] width 12 height 12
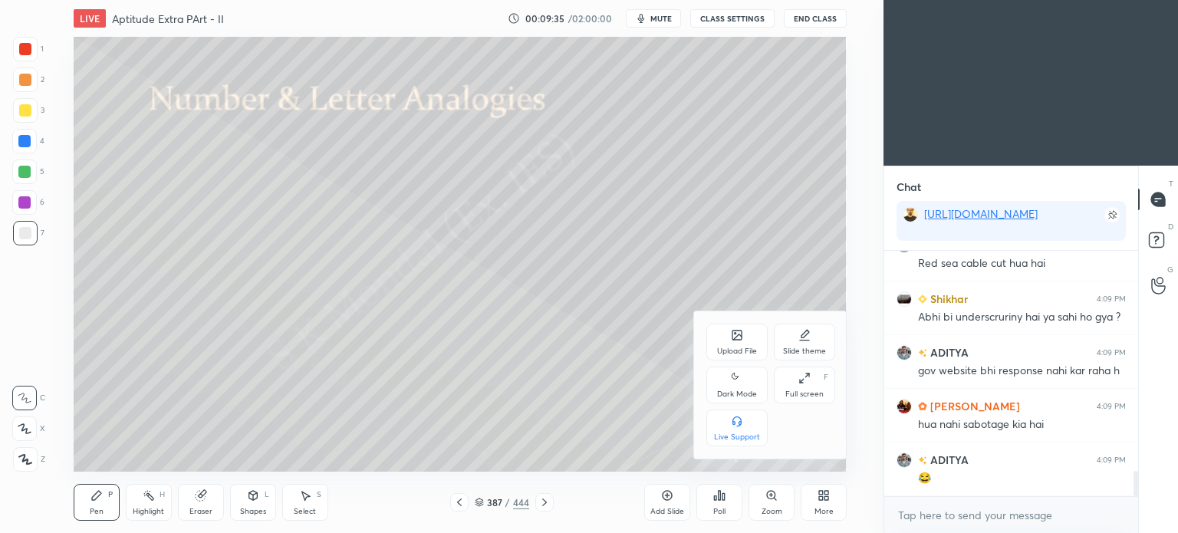
click at [738, 352] on div "Upload File" at bounding box center [737, 351] width 40 height 8
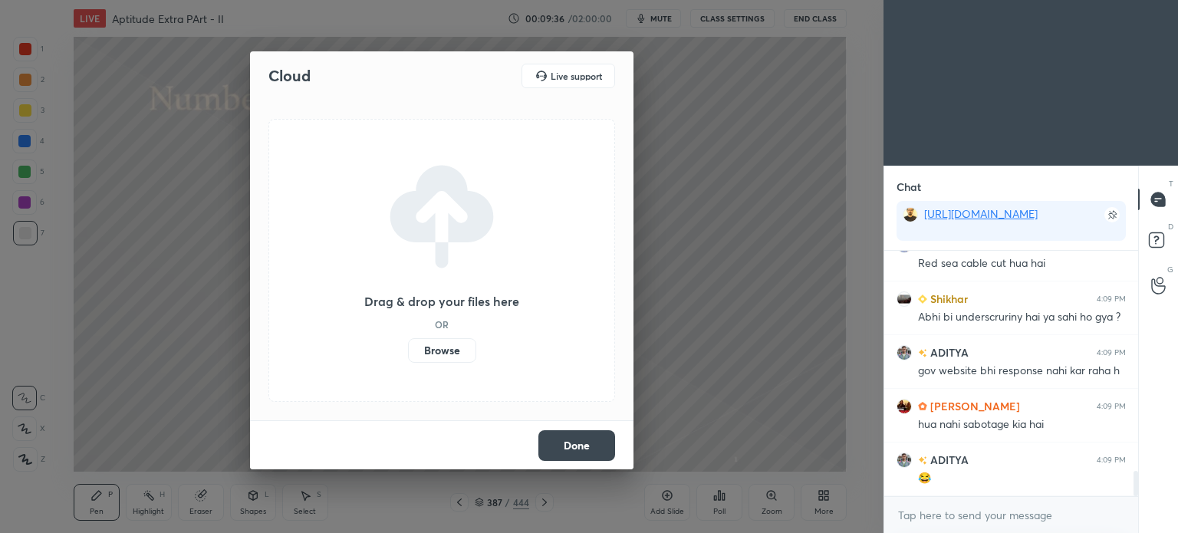
click at [459, 346] on label "Browse" at bounding box center [442, 350] width 68 height 25
click at [408, 346] on input "Browse" at bounding box center [408, 350] width 0 height 25
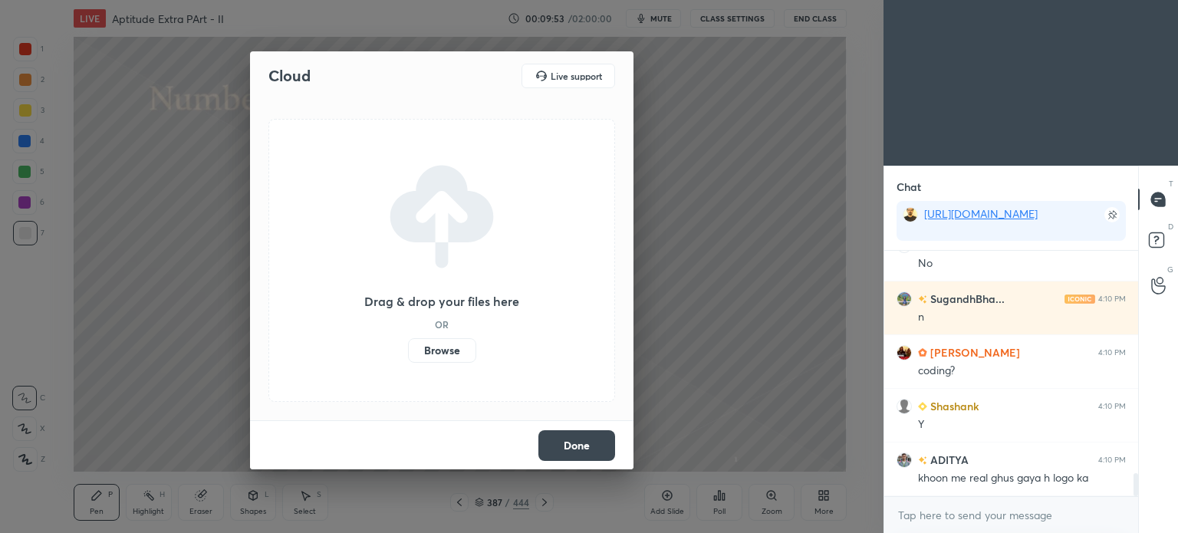
scroll to position [2429, 0]
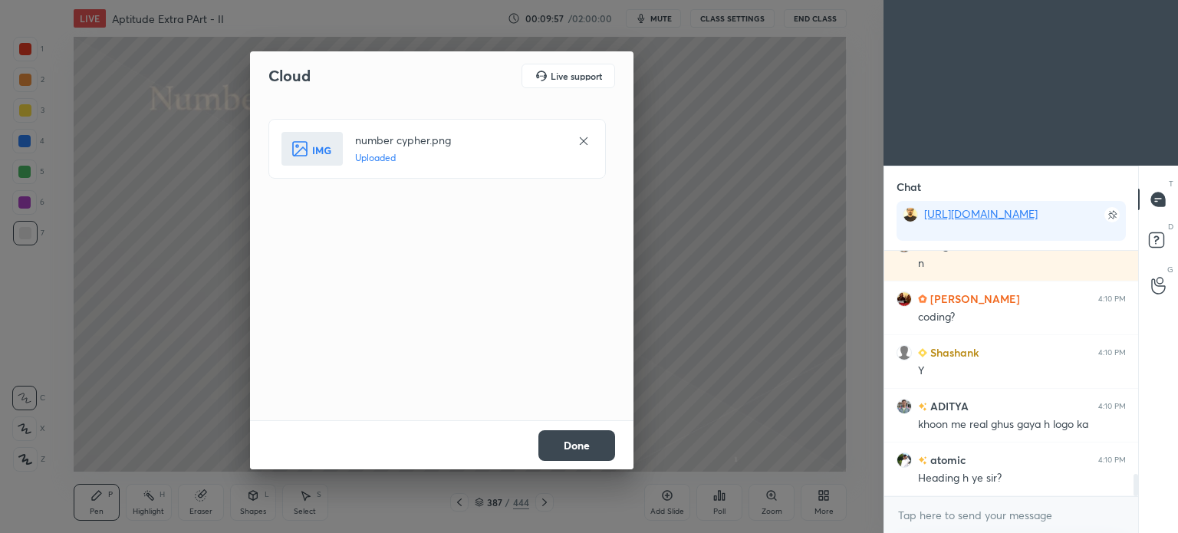
click at [570, 443] on button "Done" at bounding box center [576, 445] width 77 height 31
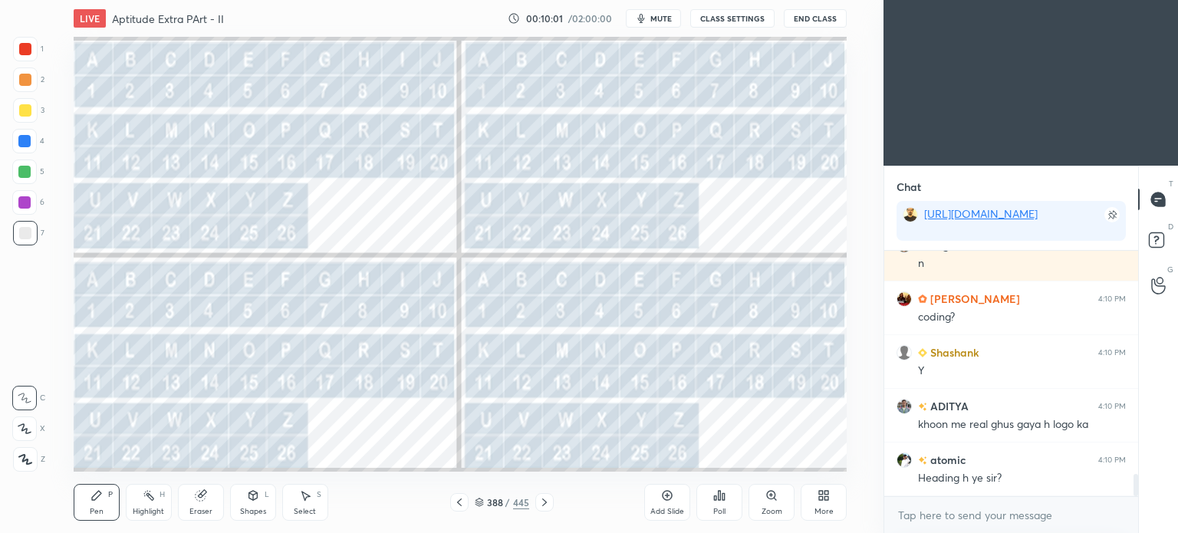
click at [458, 500] on icon at bounding box center [459, 502] width 12 height 12
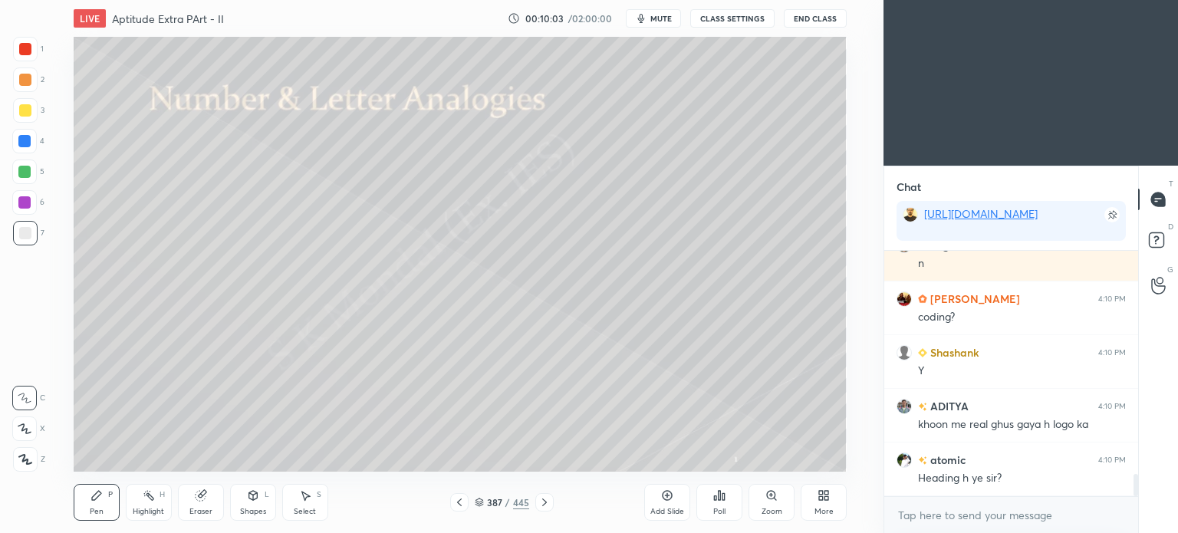
click at [535, 500] on div at bounding box center [544, 502] width 18 height 18
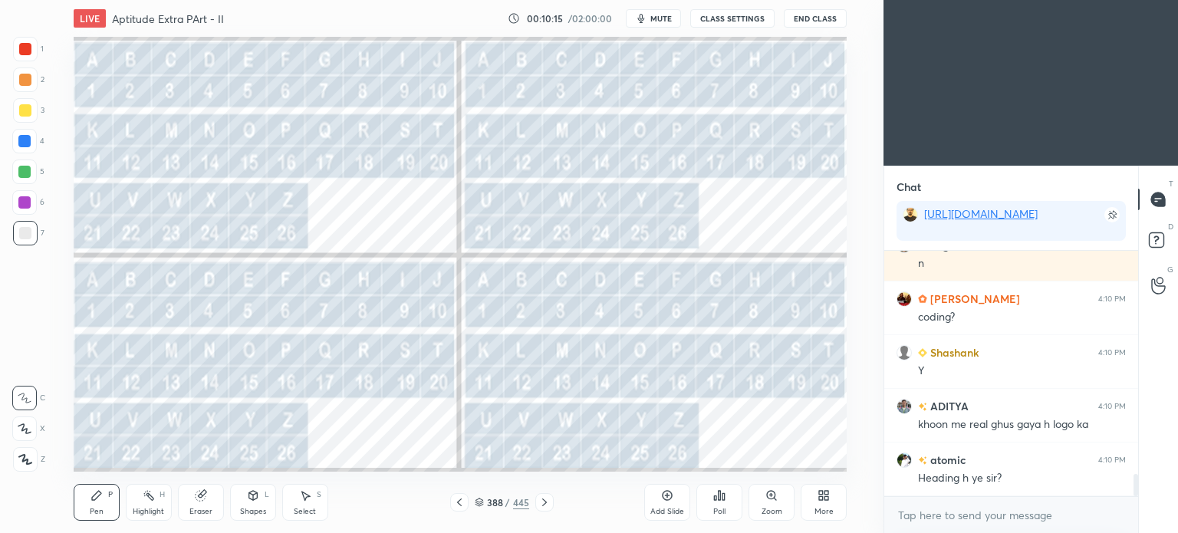
scroll to position [2466, 0]
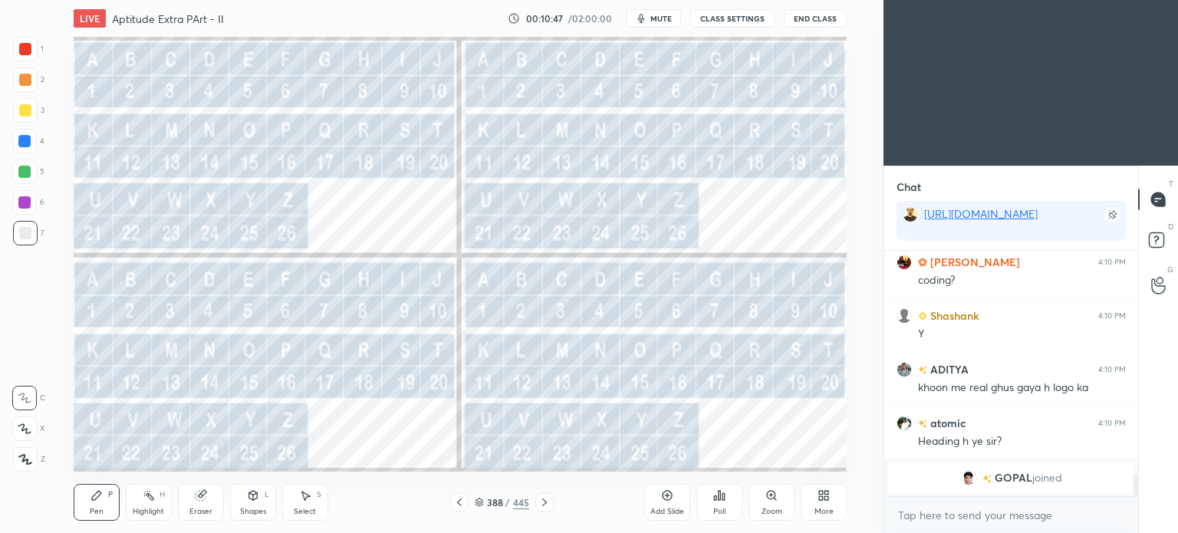
click at [480, 504] on icon at bounding box center [479, 503] width 8 height 2
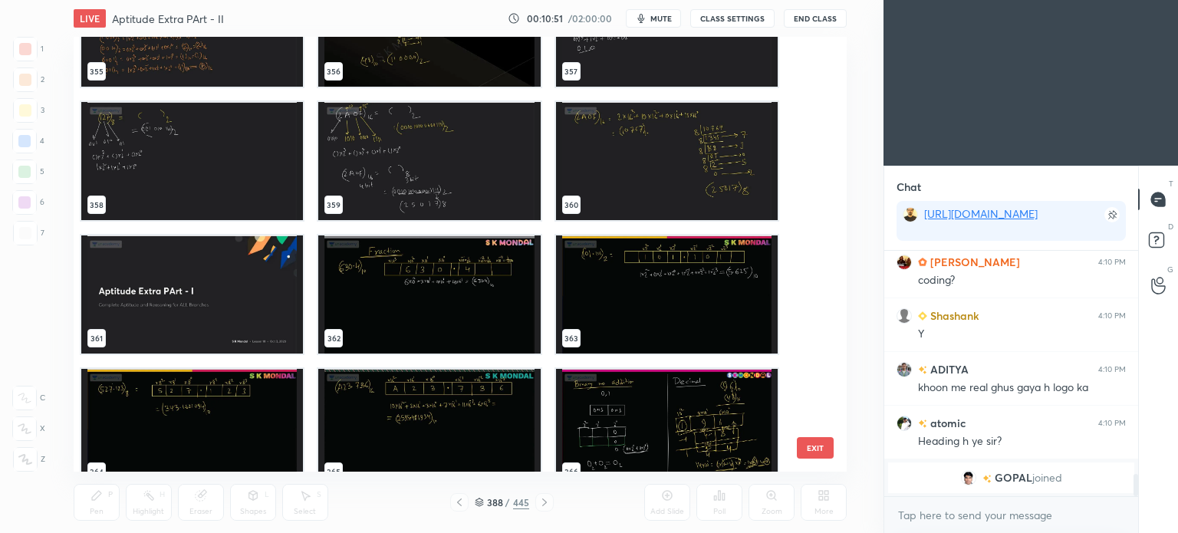
scroll to position [15912, 0]
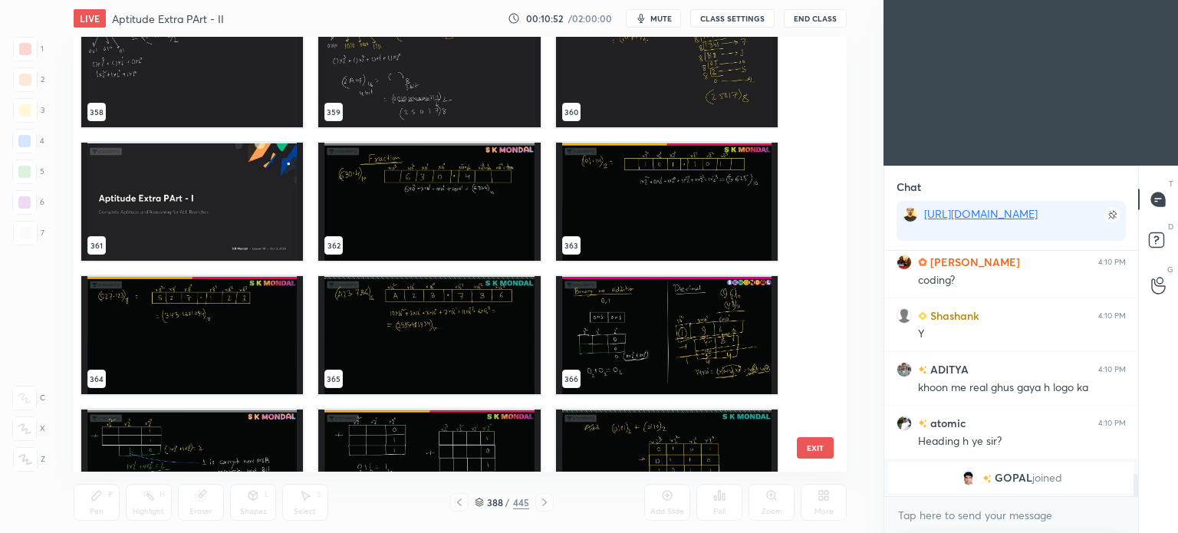
click at [420, 183] on img "grid" at bounding box center [429, 202] width 222 height 118
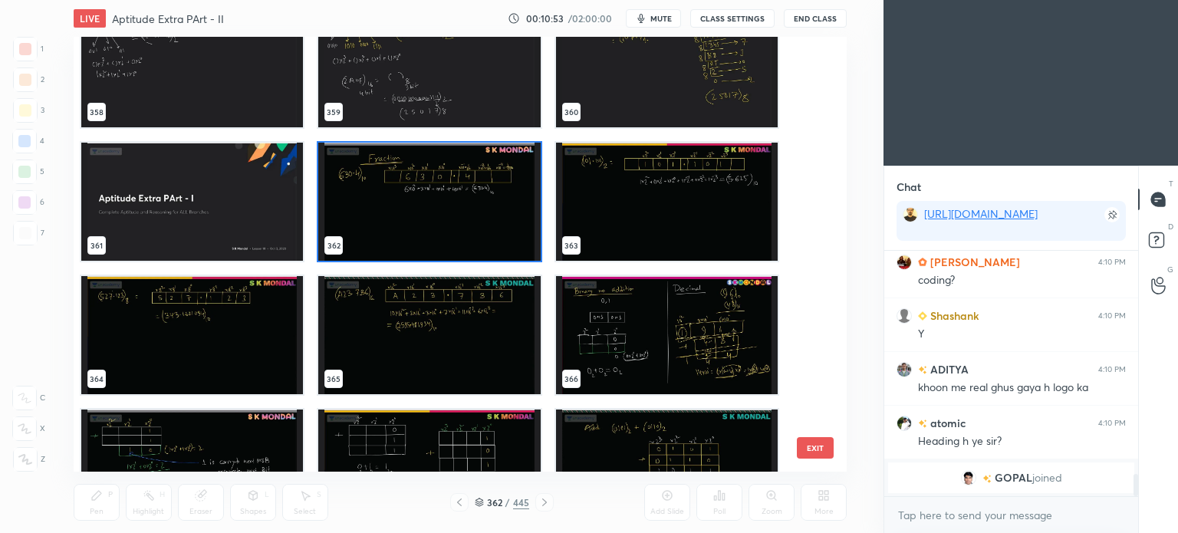
click at [420, 183] on img "grid" at bounding box center [429, 202] width 222 height 118
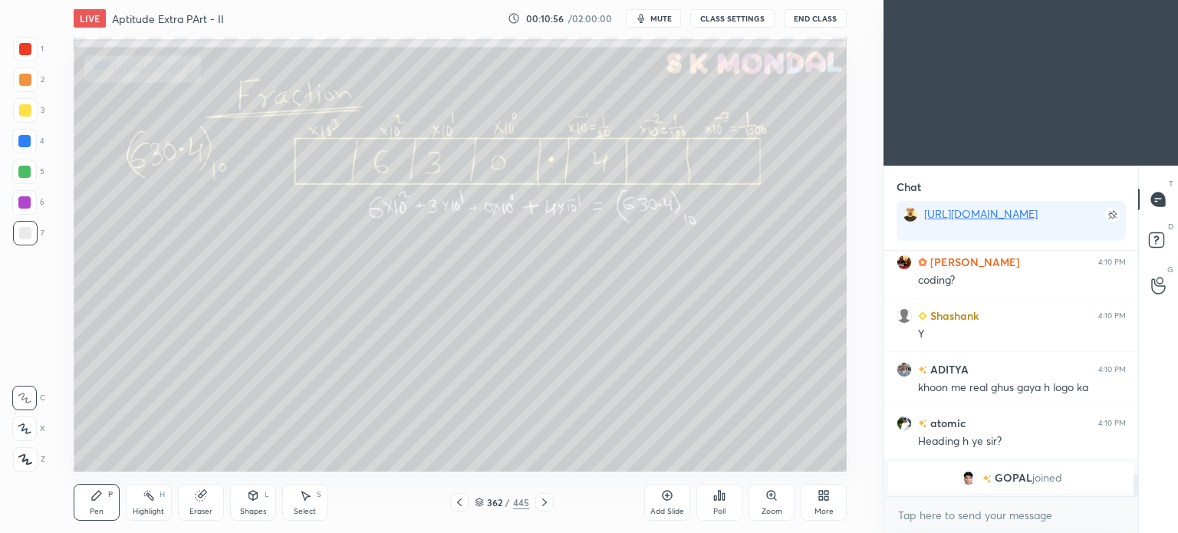
click at [478, 501] on icon at bounding box center [479, 502] width 9 height 9
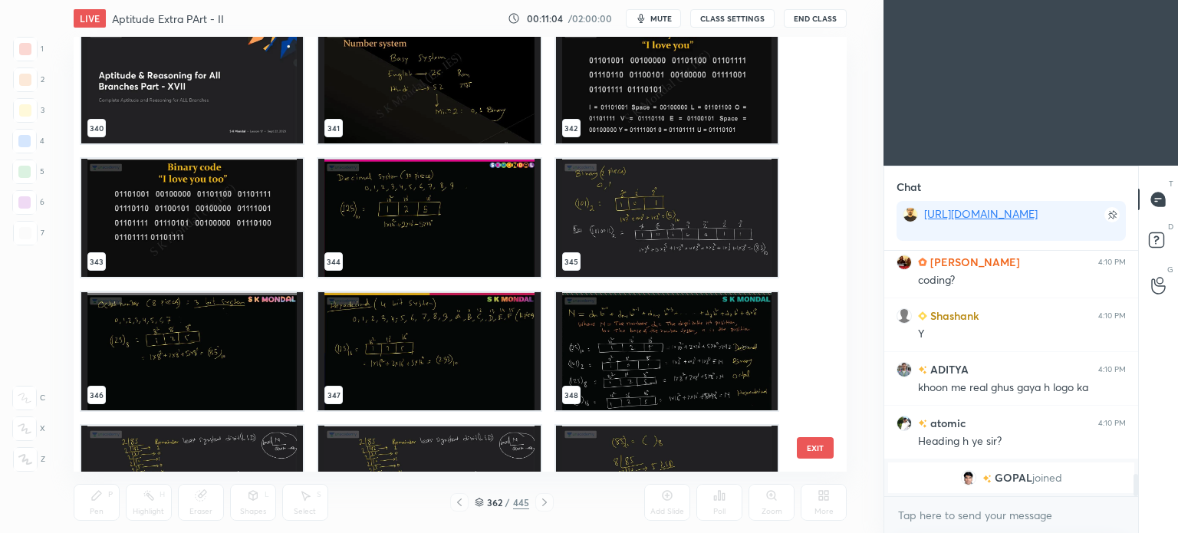
scroll to position [15019, 0]
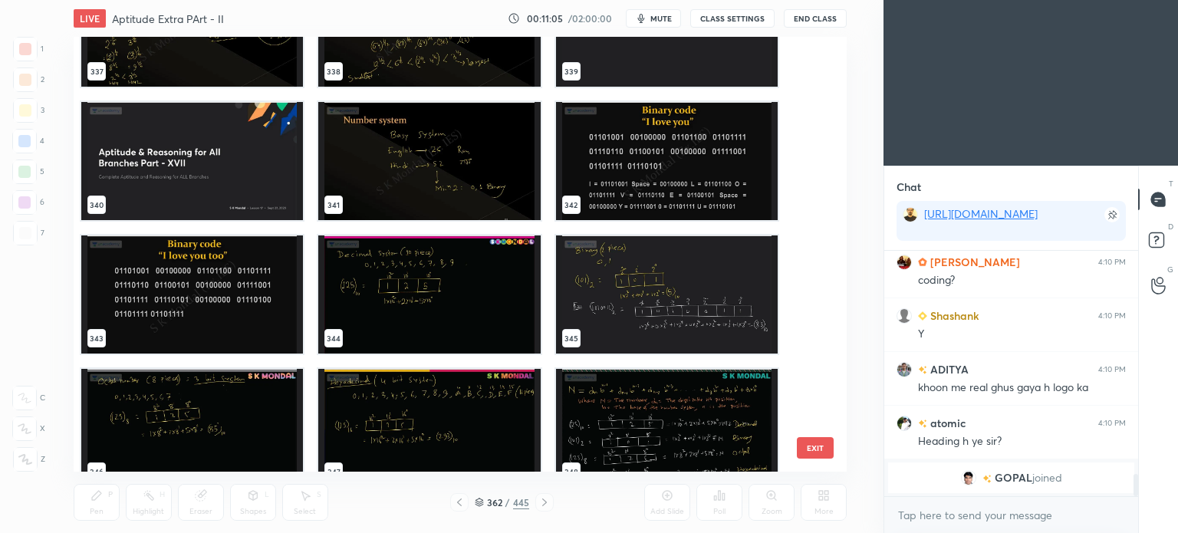
click at [399, 163] on img "grid" at bounding box center [429, 161] width 222 height 118
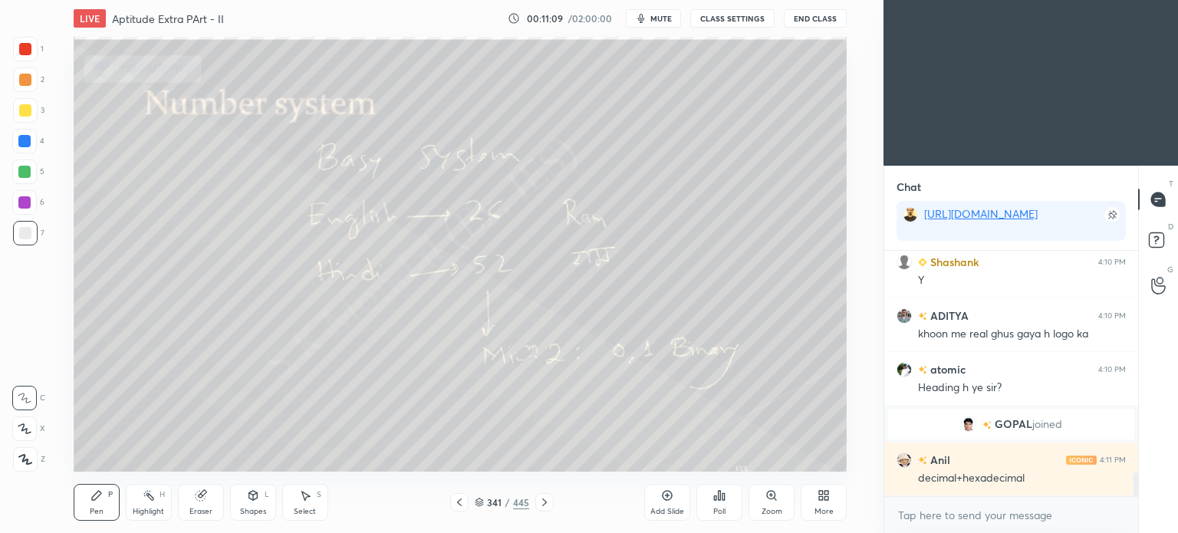
scroll to position [2294, 0]
click at [549, 502] on icon at bounding box center [544, 502] width 12 height 12
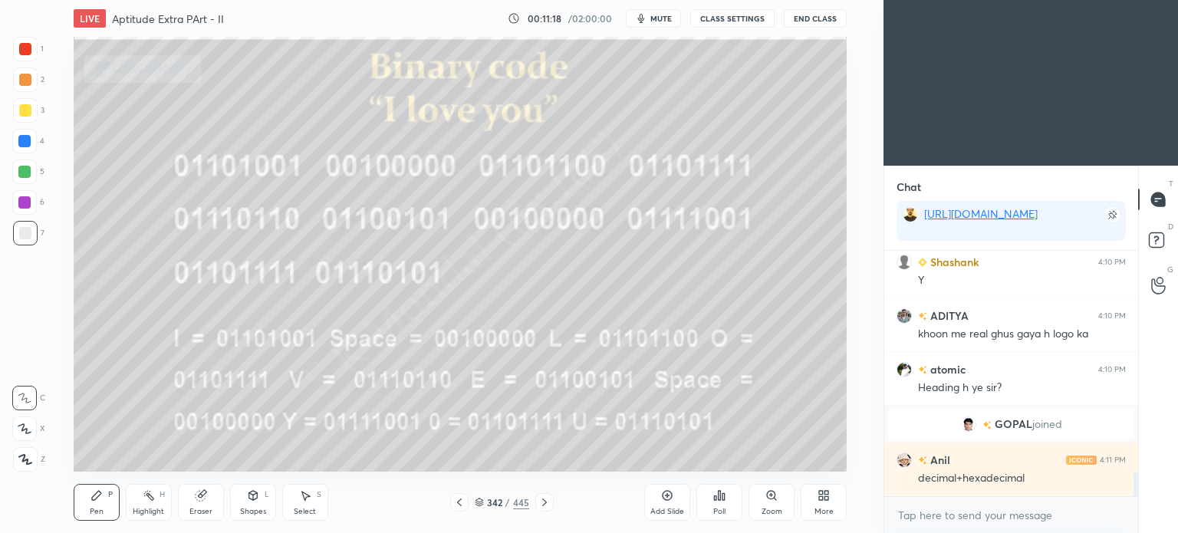
click at [549, 502] on icon at bounding box center [544, 502] width 12 height 12
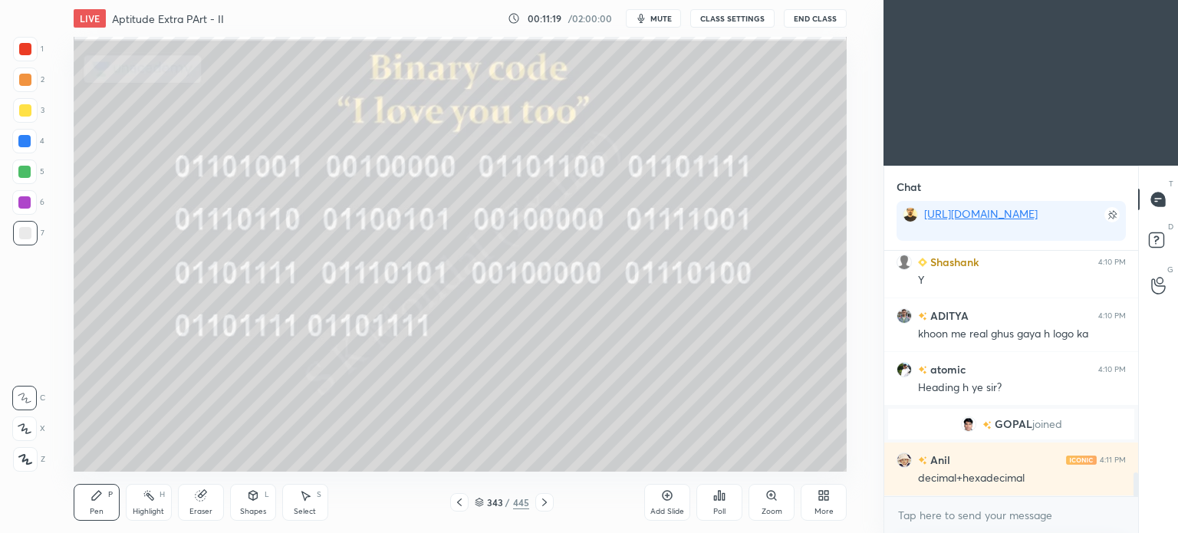
click at [549, 502] on icon at bounding box center [544, 502] width 12 height 12
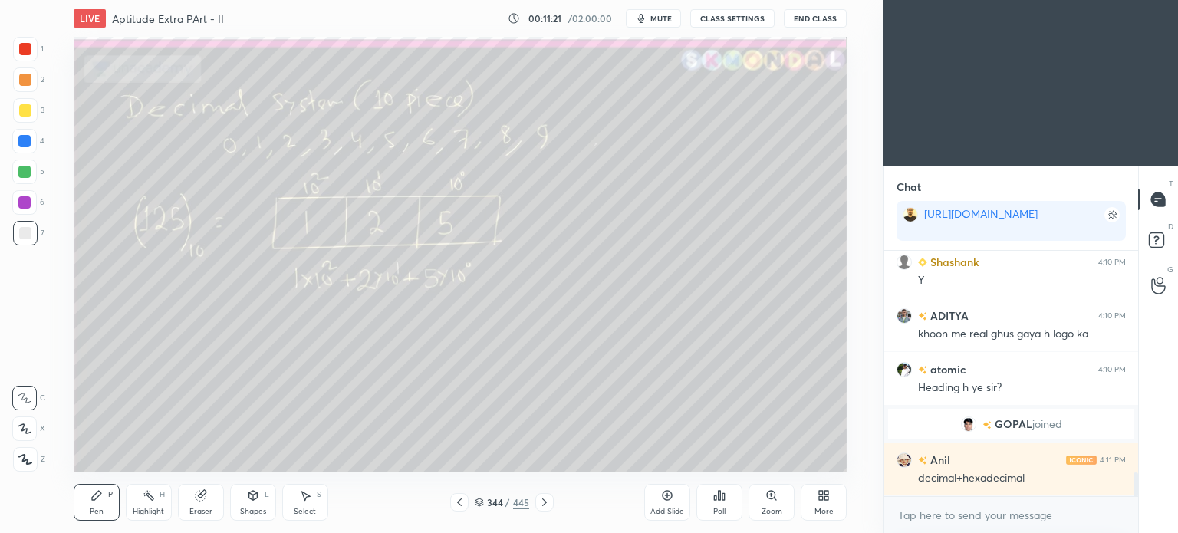
click at [549, 502] on icon at bounding box center [544, 502] width 12 height 12
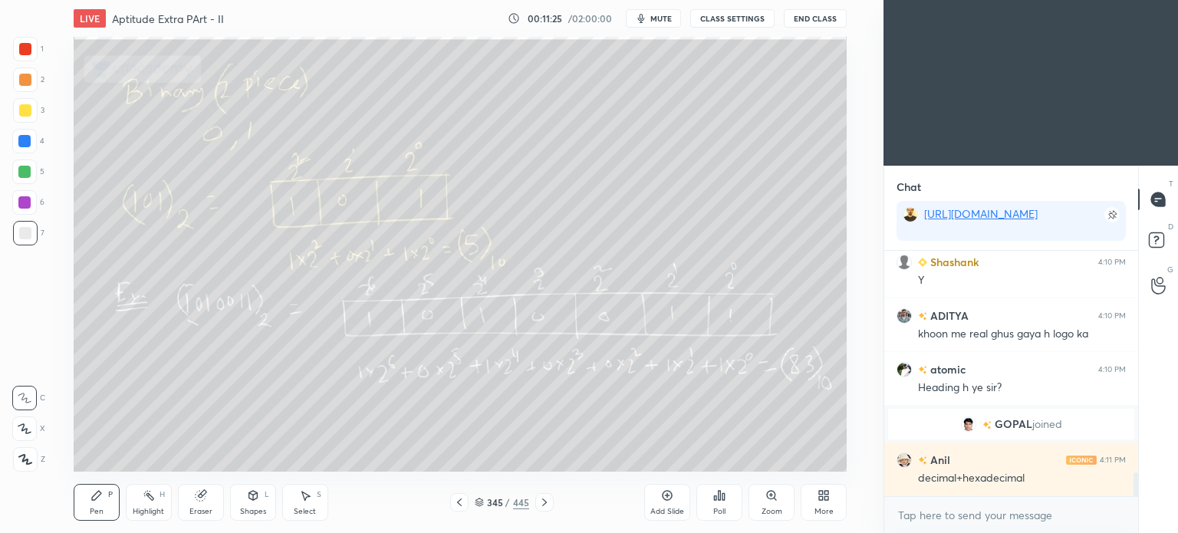
click at [541, 501] on icon at bounding box center [544, 502] width 12 height 12
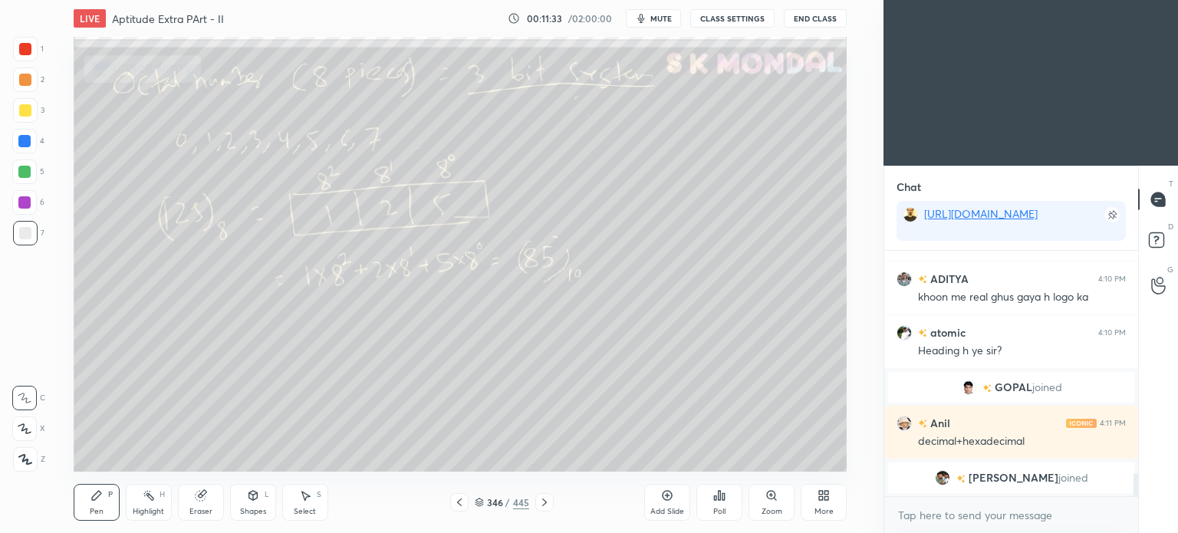
click at [546, 502] on icon at bounding box center [544, 502] width 12 height 12
click at [547, 501] on icon at bounding box center [544, 502] width 12 height 12
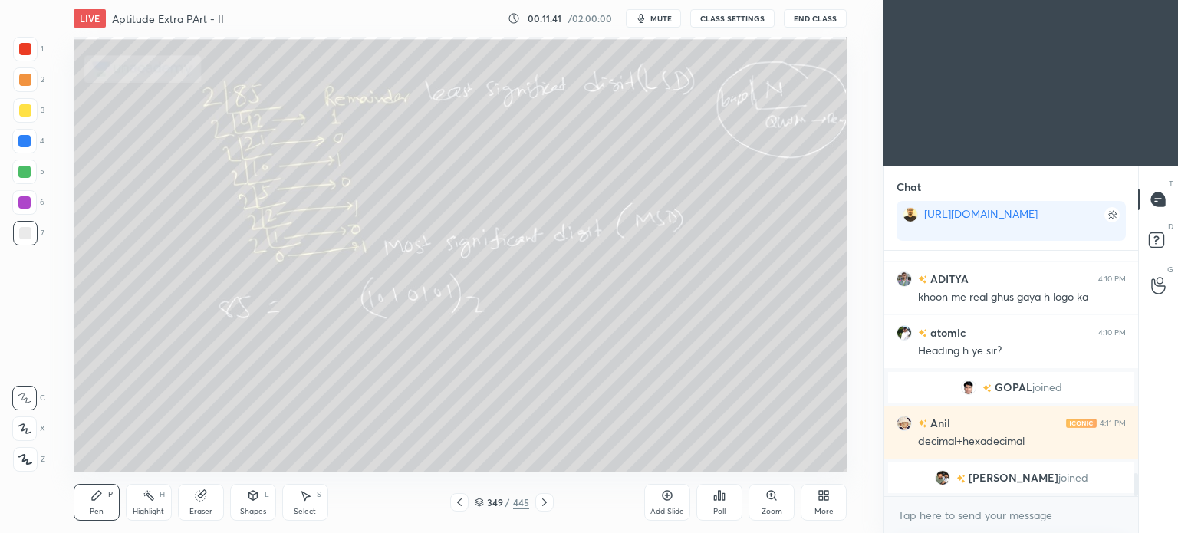
click at [460, 505] on icon at bounding box center [459, 502] width 5 height 8
click at [544, 502] on icon at bounding box center [544, 502] width 5 height 8
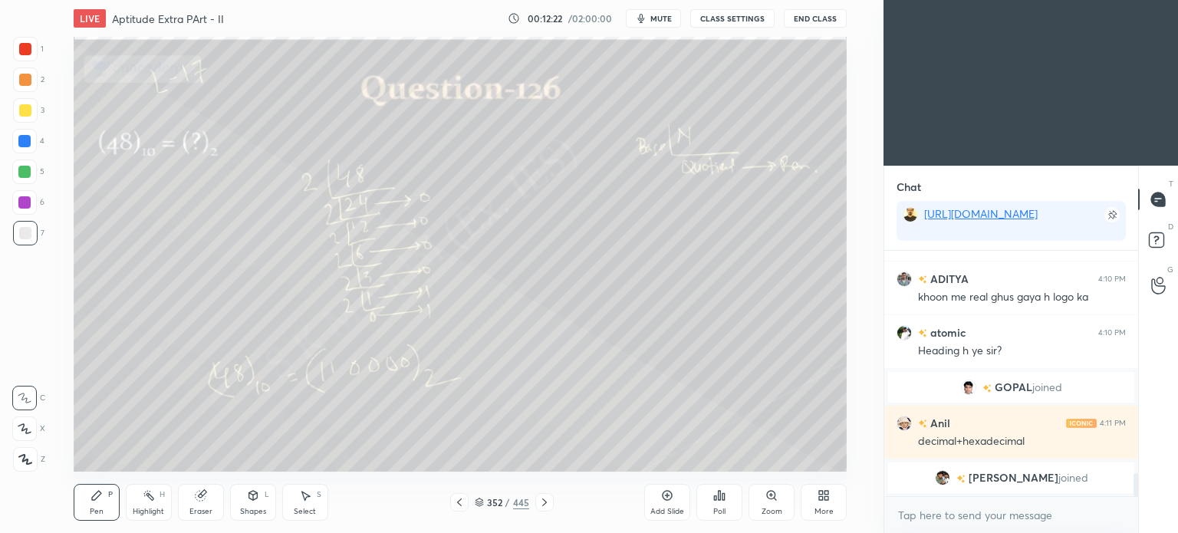
click at [475, 498] on icon at bounding box center [479, 502] width 9 height 9
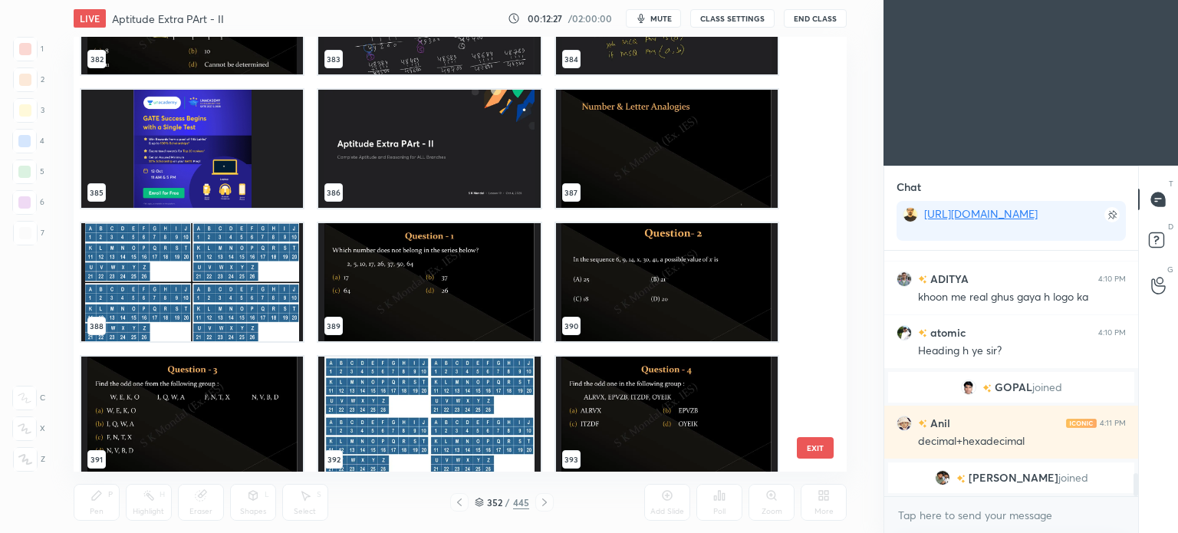
scroll to position [16918, 0]
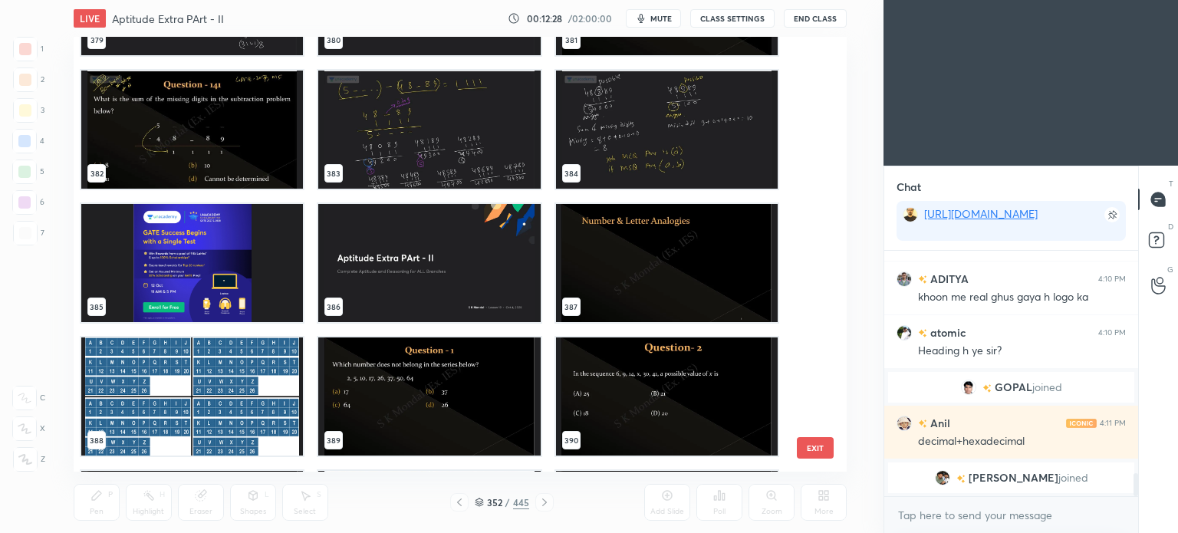
click at [178, 372] on img "grid" at bounding box center [192, 396] width 222 height 118
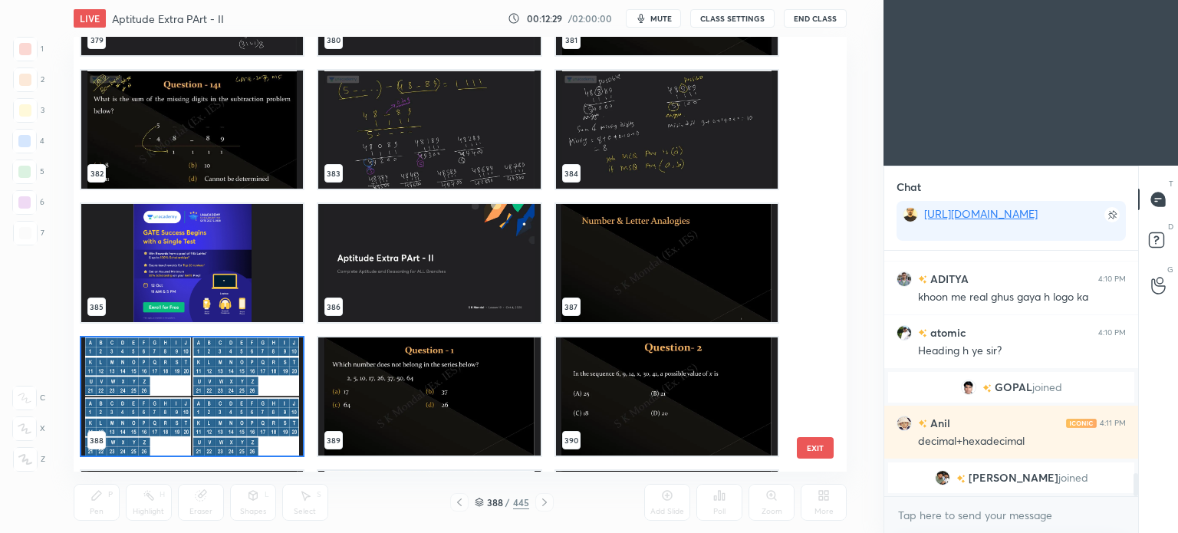
click at [178, 372] on img "grid" at bounding box center [192, 396] width 222 height 118
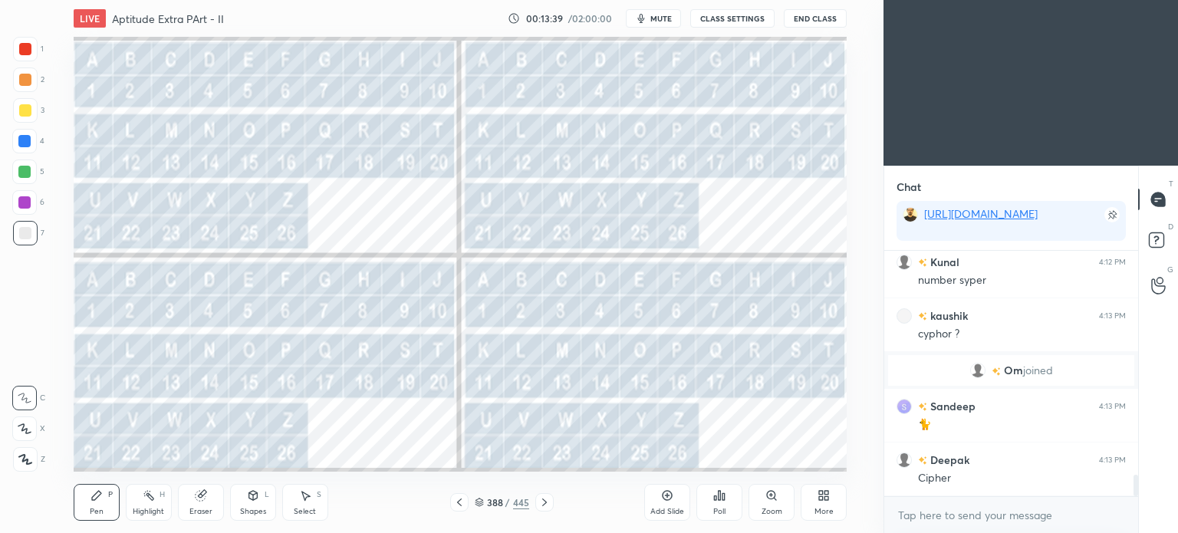
scroll to position [2578, 0]
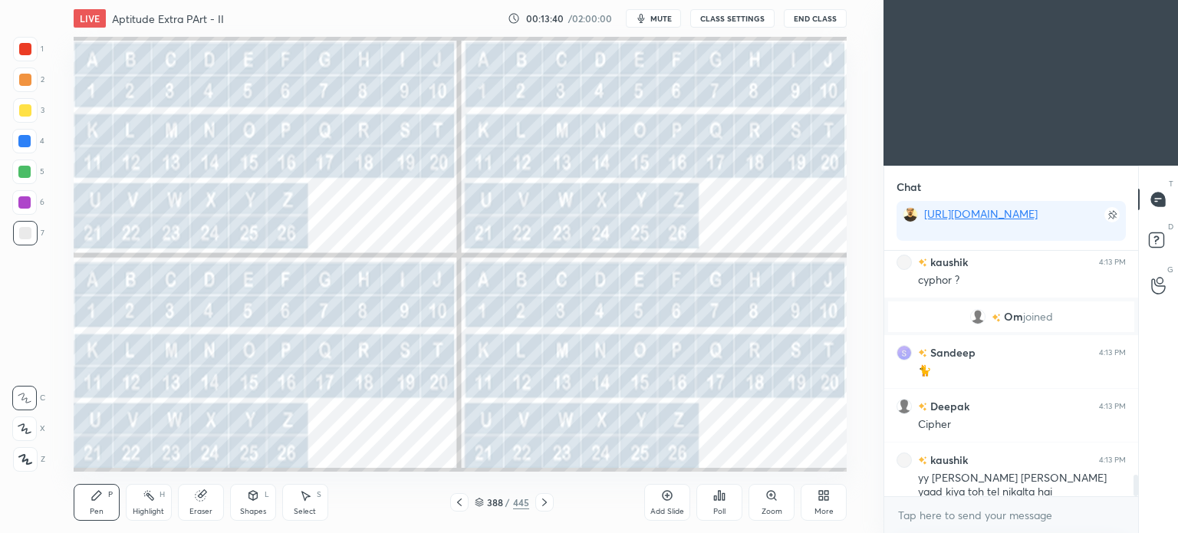
click at [25, 48] on div at bounding box center [25, 49] width 12 height 12
click at [28, 456] on icon at bounding box center [25, 459] width 14 height 11
click at [28, 459] on icon at bounding box center [25, 459] width 14 height 11
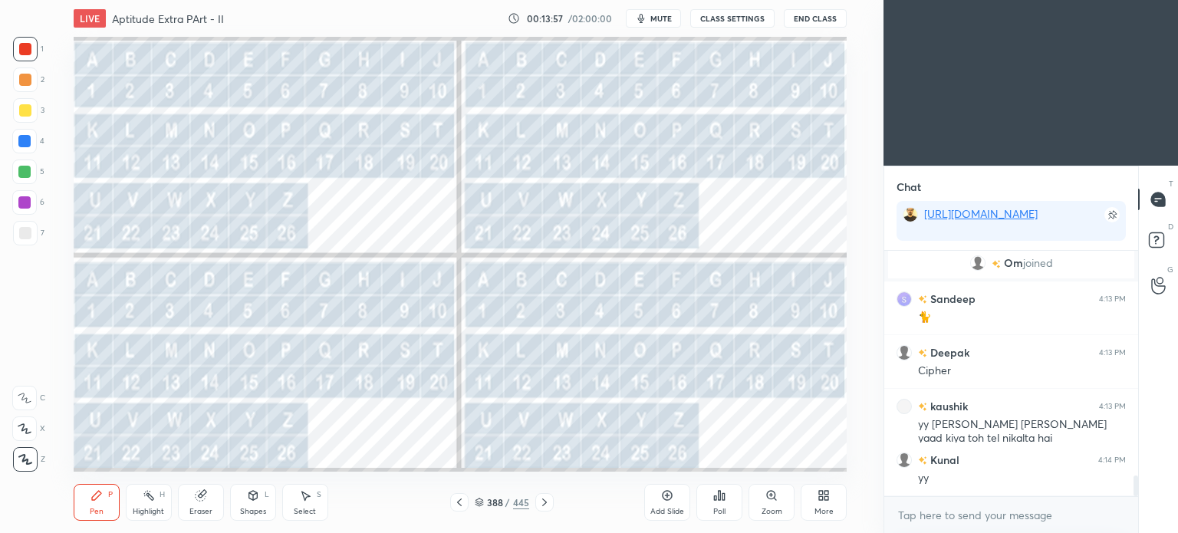
scroll to position [2685, 0]
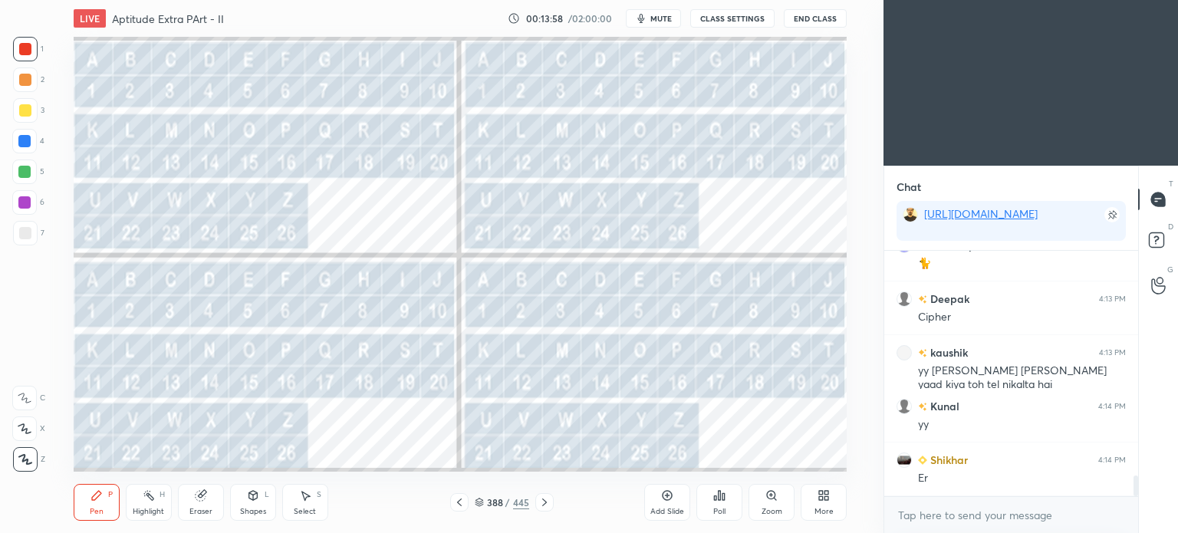
click at [205, 501] on icon at bounding box center [201, 495] width 12 height 12
click at [97, 513] on div "Pen" at bounding box center [97, 512] width 14 height 8
click at [98, 505] on div "Pen P" at bounding box center [97, 502] width 46 height 37
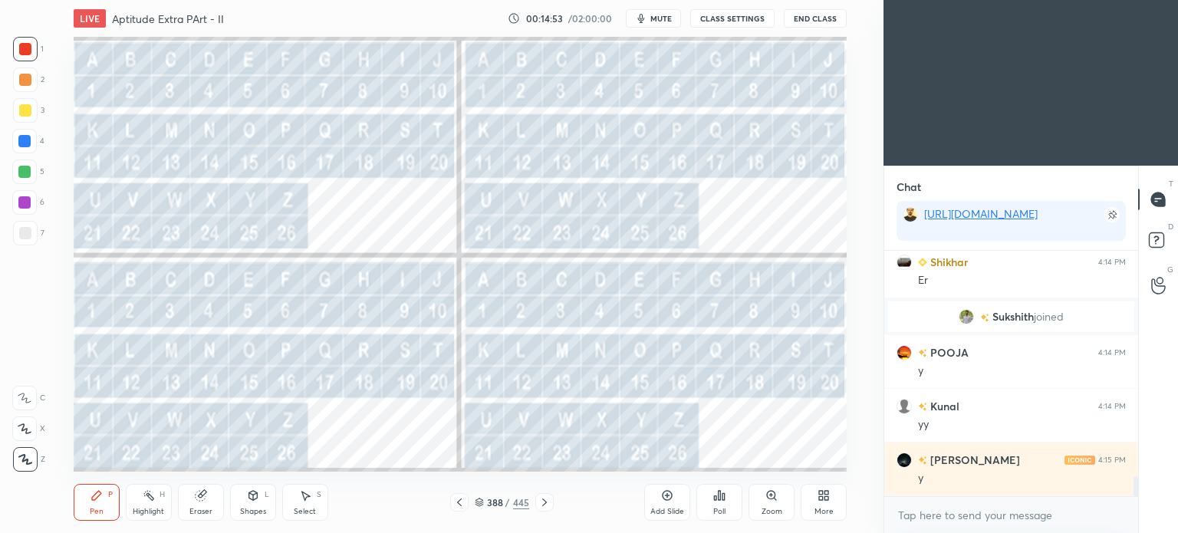
scroll to position [2846, 0]
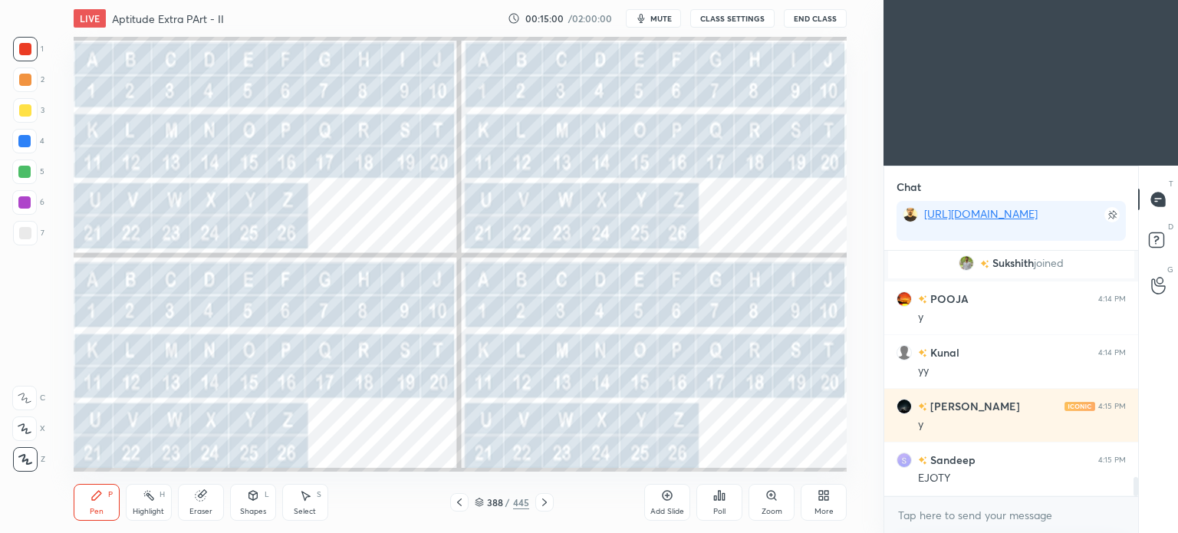
click at [539, 503] on icon at bounding box center [544, 502] width 12 height 12
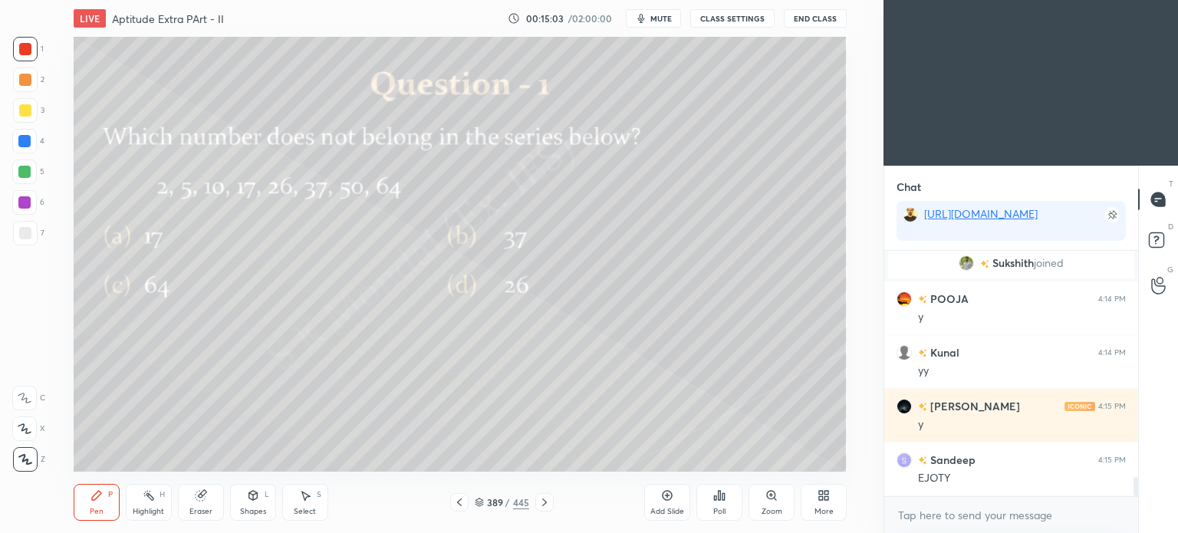
scroll to position [2900, 0]
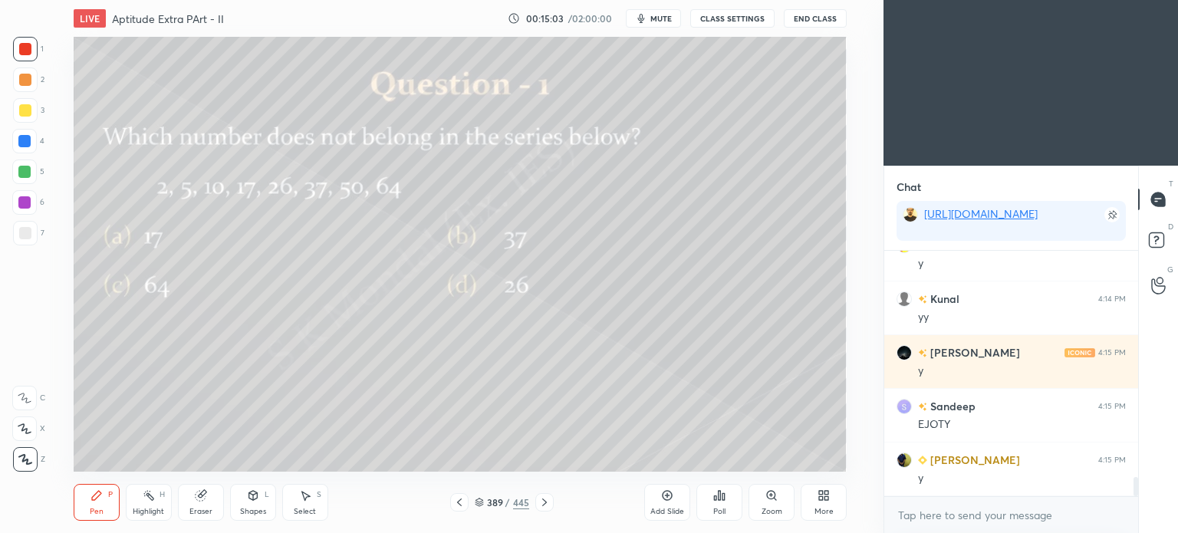
click at [451, 498] on div at bounding box center [459, 502] width 18 height 18
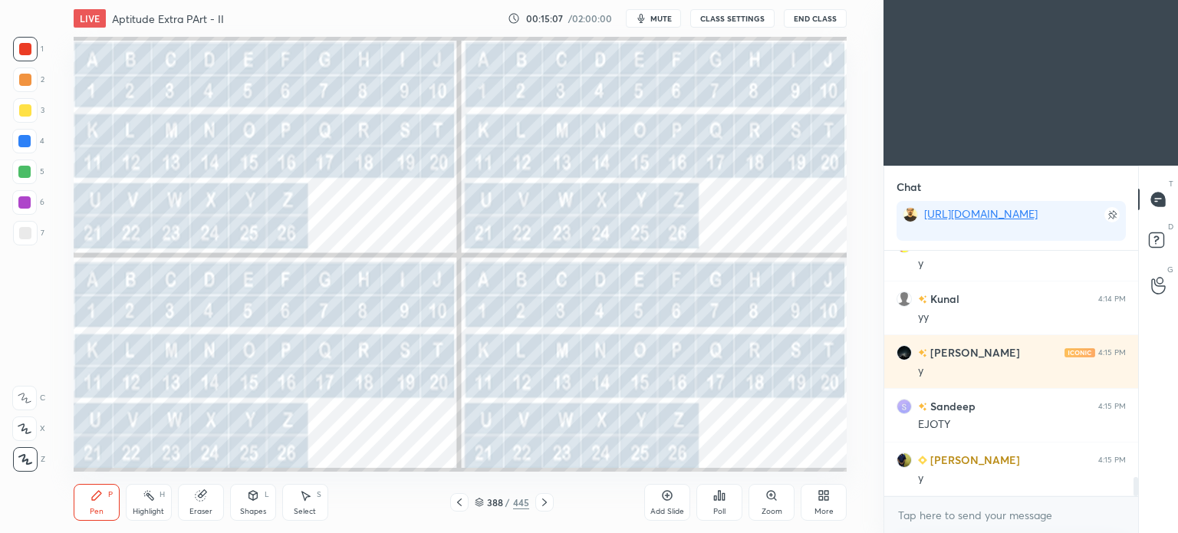
click at [849, 518] on div "LIVE Aptitude Extra PArt - II 00:15:07 / 02:00:00 mute CLASS SETTINGS End Class…" at bounding box center [460, 266] width 822 height 533
click at [824, 505] on div "More" at bounding box center [824, 502] width 46 height 37
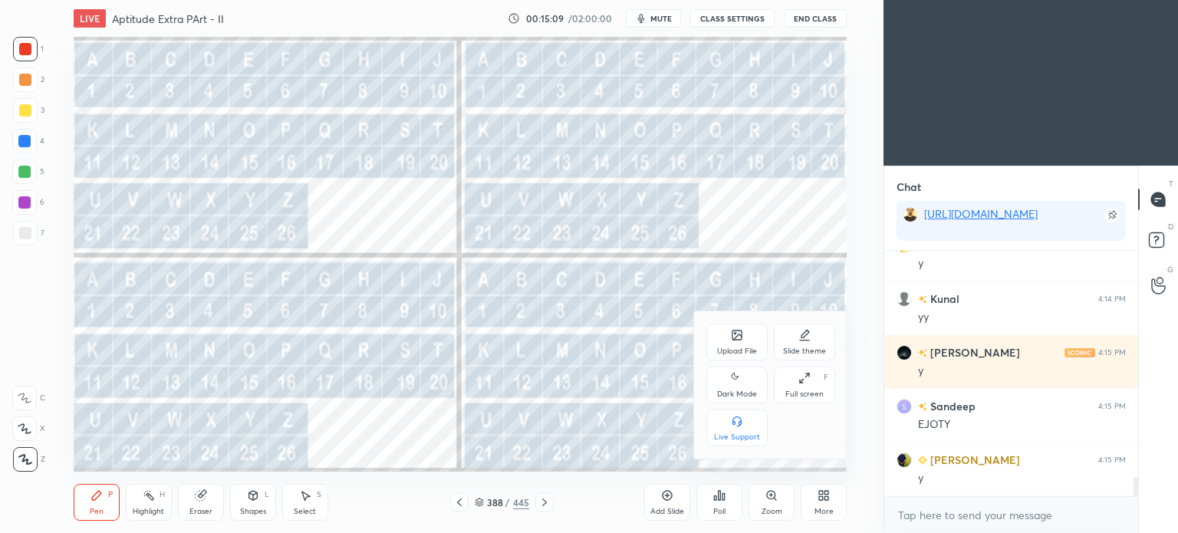
click at [723, 332] on div "Upload File" at bounding box center [736, 342] width 61 height 37
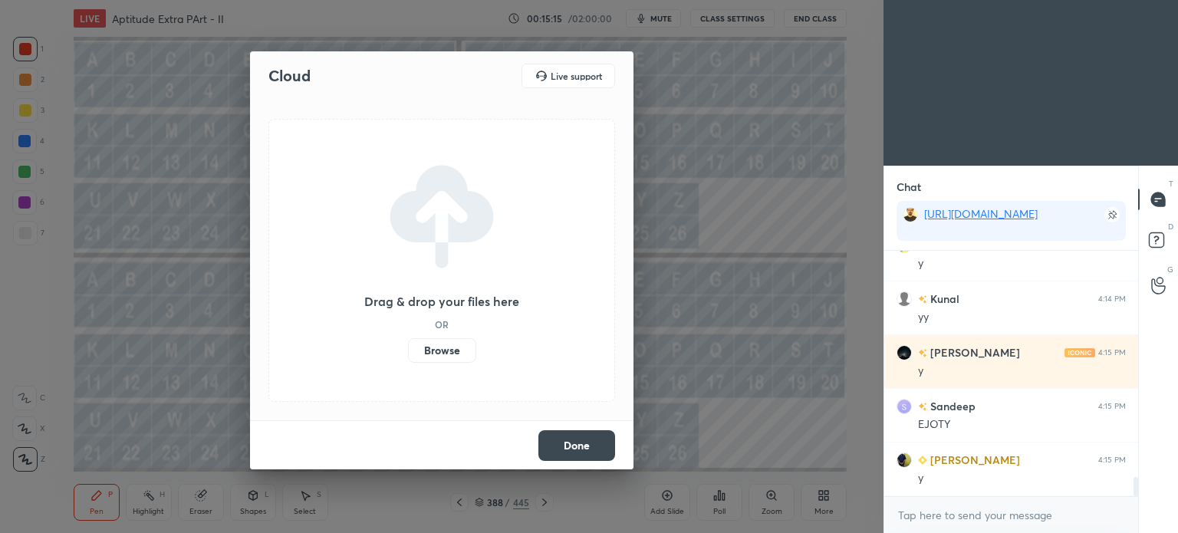
click at [449, 349] on label "Browse" at bounding box center [442, 350] width 68 height 25
click at [408, 349] on input "Browse" at bounding box center [408, 350] width 0 height 25
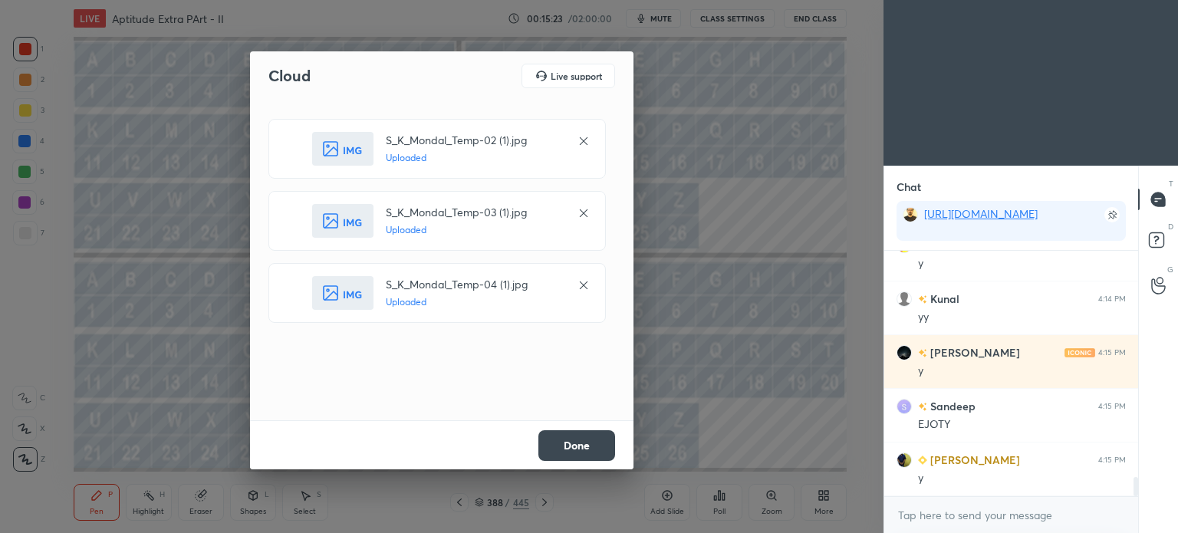
click at [590, 445] on button "Done" at bounding box center [576, 445] width 77 height 31
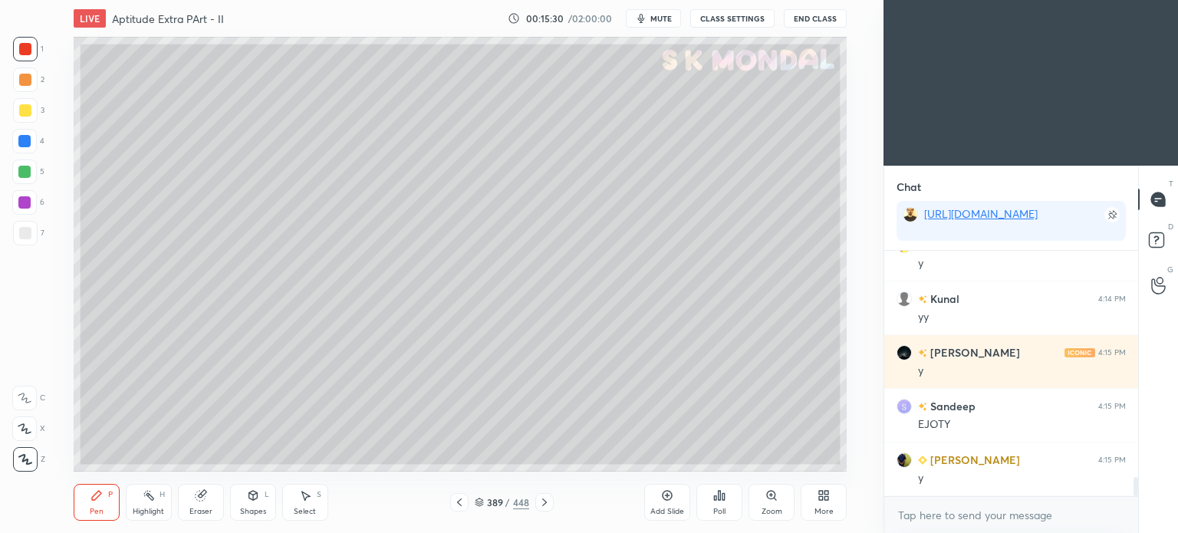
click at [15, 120] on div at bounding box center [25, 110] width 25 height 25
click at [25, 113] on div at bounding box center [25, 110] width 12 height 12
click at [97, 508] on div "Pen" at bounding box center [97, 512] width 14 height 8
click at [96, 512] on div "Pen" at bounding box center [97, 512] width 14 height 8
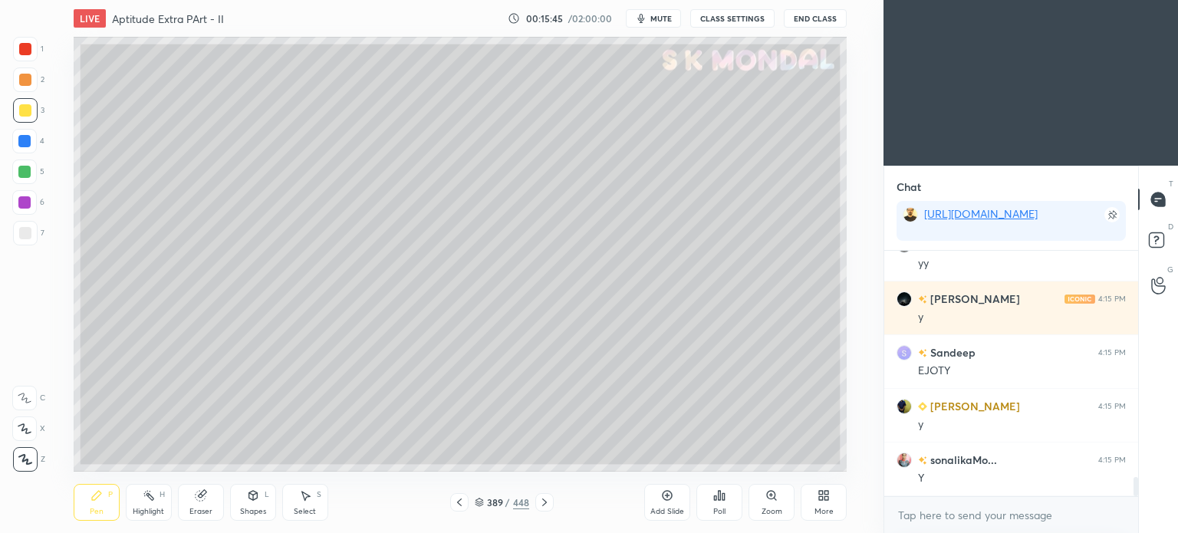
click at [663, 13] on span "mute" at bounding box center [660, 18] width 21 height 11
click at [662, 12] on button "unmute" at bounding box center [653, 18] width 55 height 18
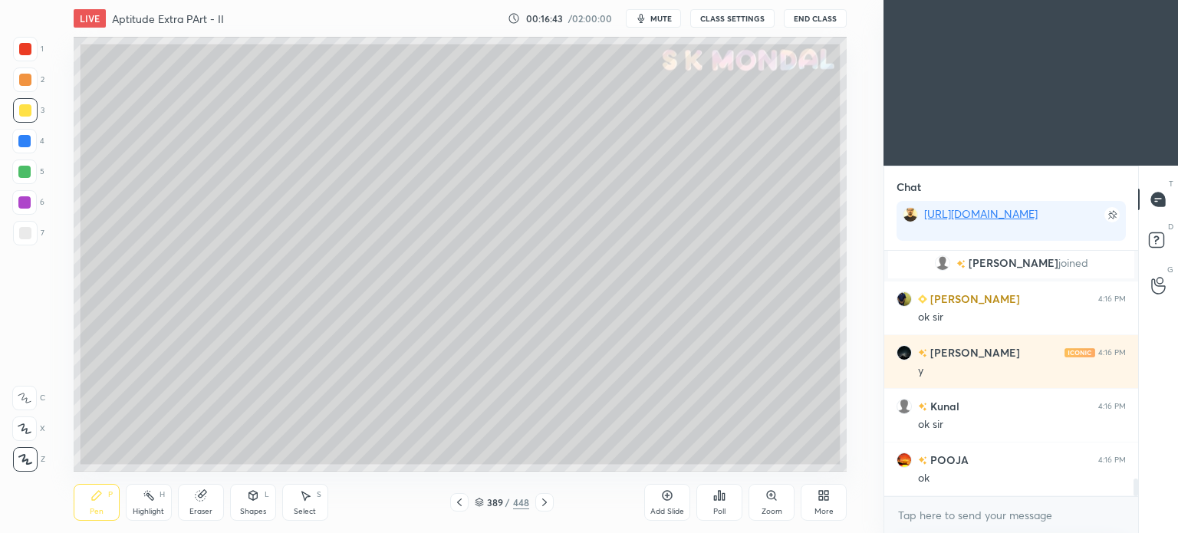
scroll to position [3224, 0]
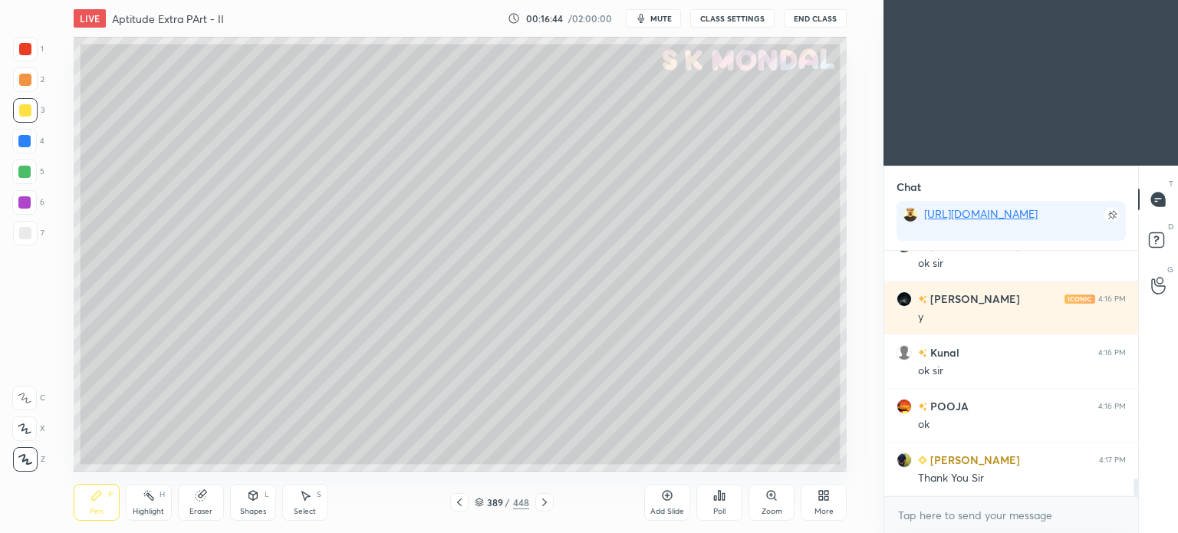
click at [816, 12] on button "End Class" at bounding box center [815, 18] width 63 height 18
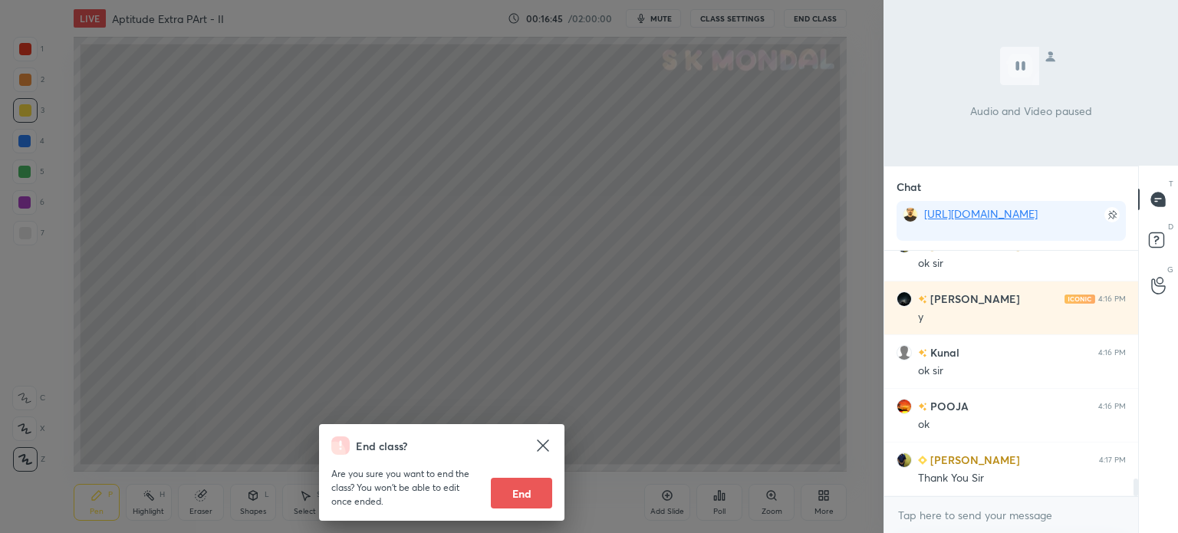
click at [537, 493] on button "End" at bounding box center [521, 493] width 61 height 31
type textarea "x"
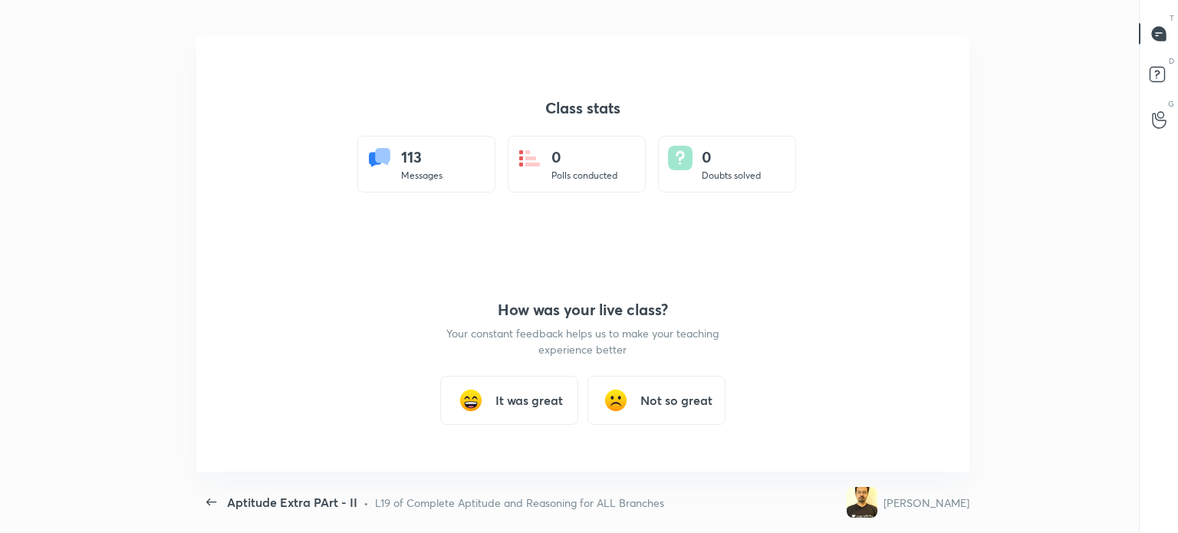
scroll to position [0, 0]
